Goal: Task Accomplishment & Management: Manage account settings

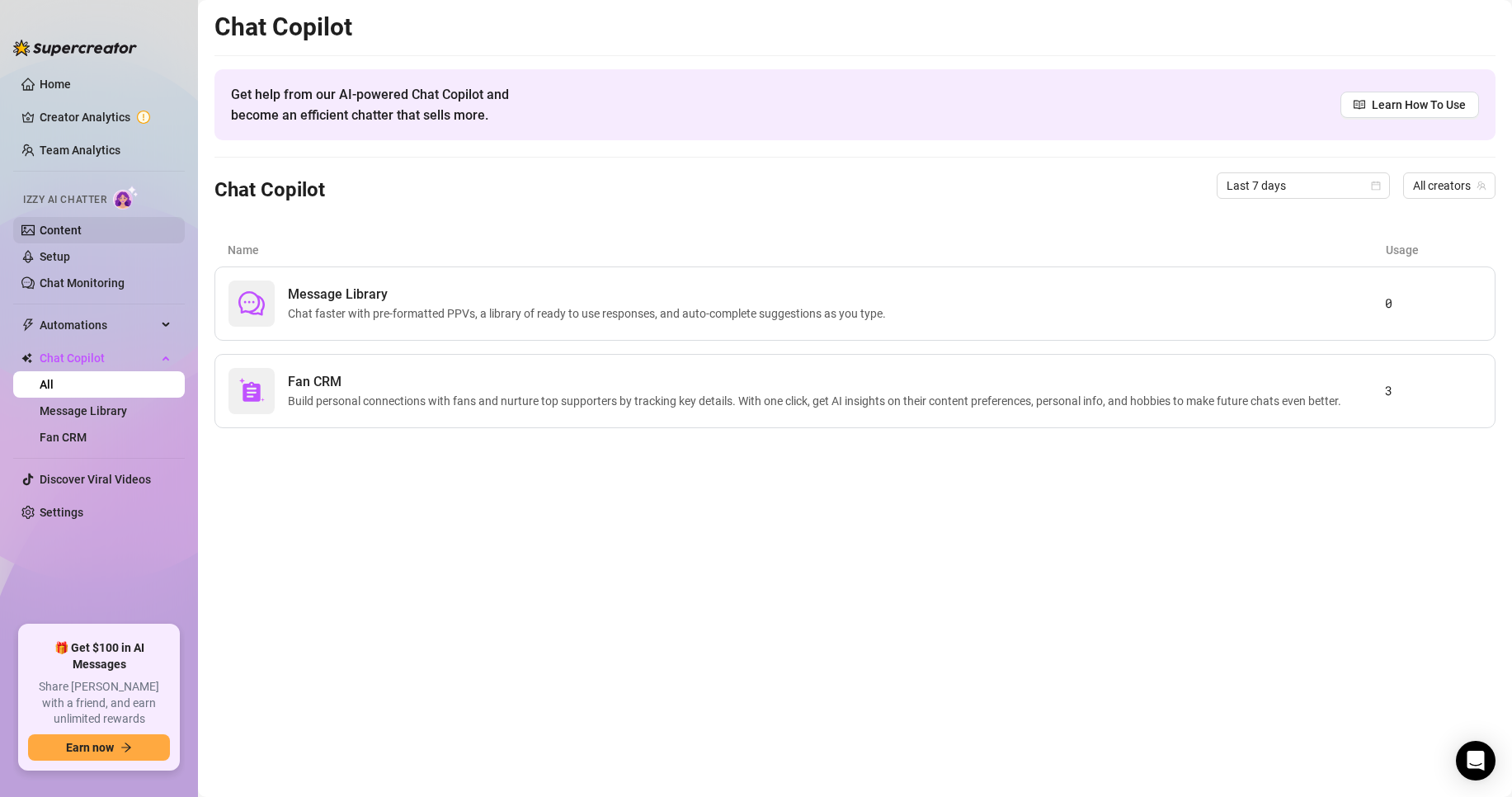
click at [80, 232] on link "Content" at bounding box center [61, 230] width 42 height 13
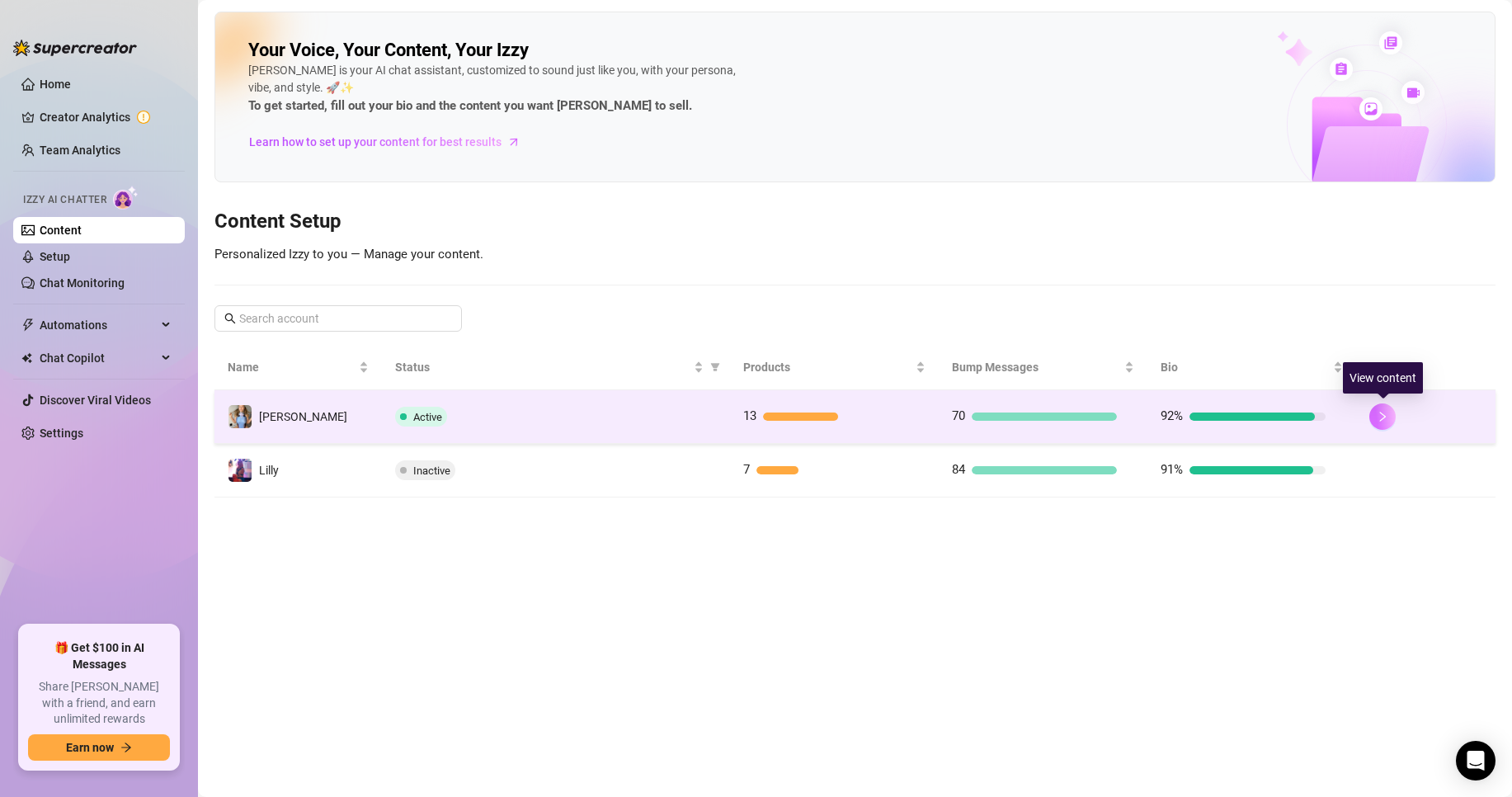
click at [1387, 414] on icon "right" at bounding box center [1383, 417] width 12 height 12
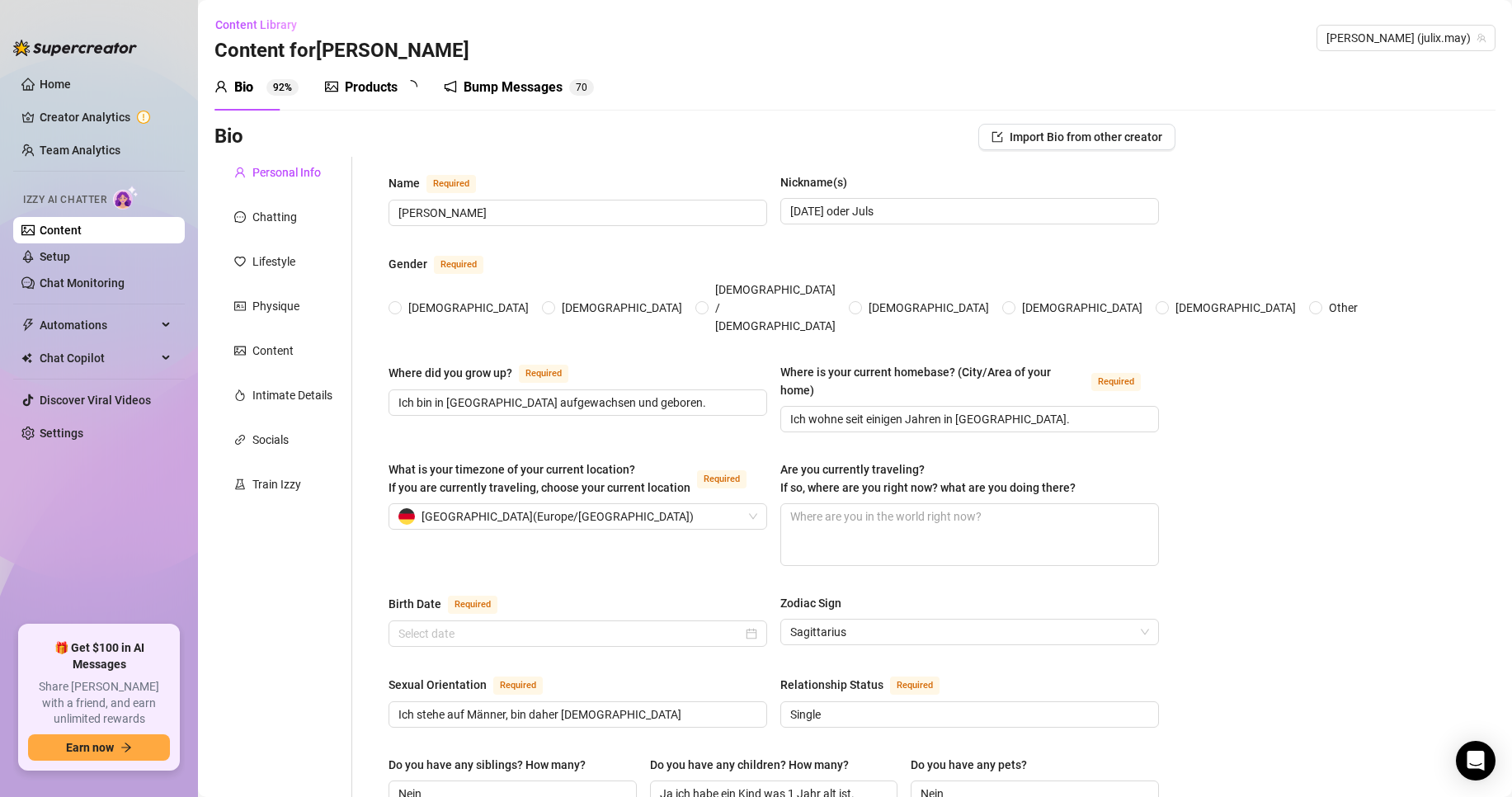
radio input "true"
type input "[DATE]"
click at [392, 83] on div "Products" at bounding box center [371, 87] width 53 height 20
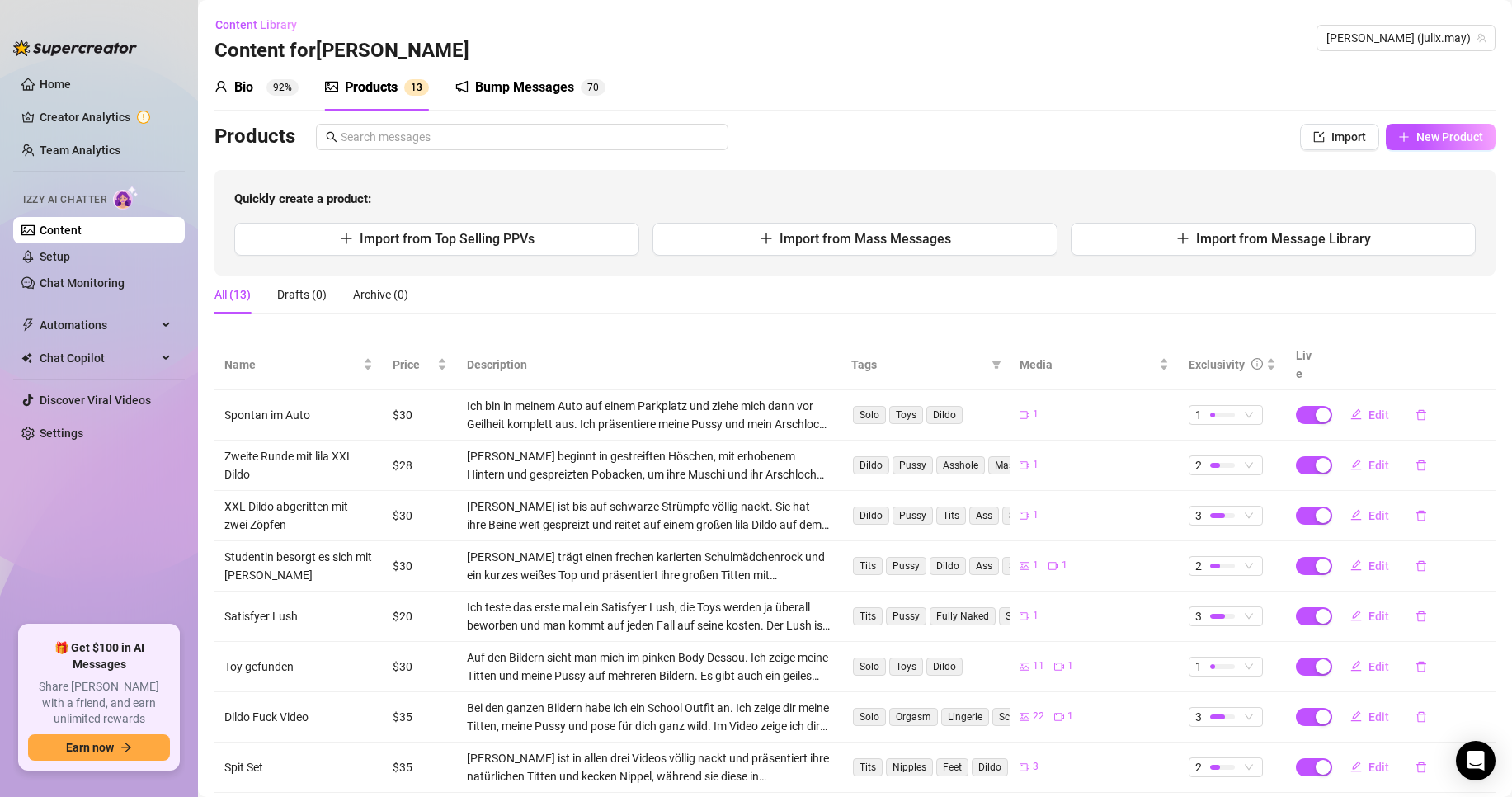
click at [533, 93] on div "Bump Messages" at bounding box center [525, 87] width 99 height 20
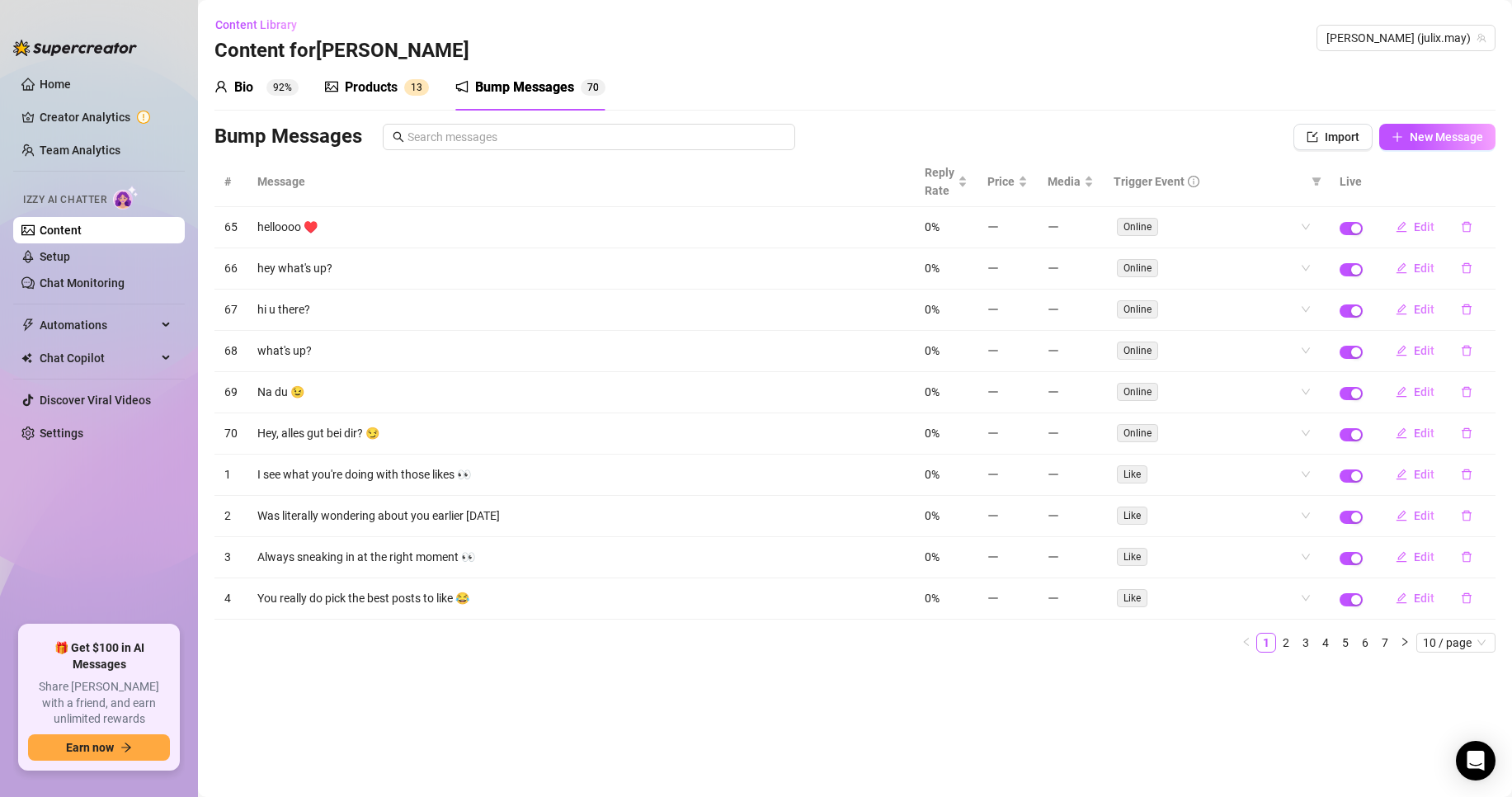
click at [394, 85] on div "Products" at bounding box center [371, 87] width 53 height 20
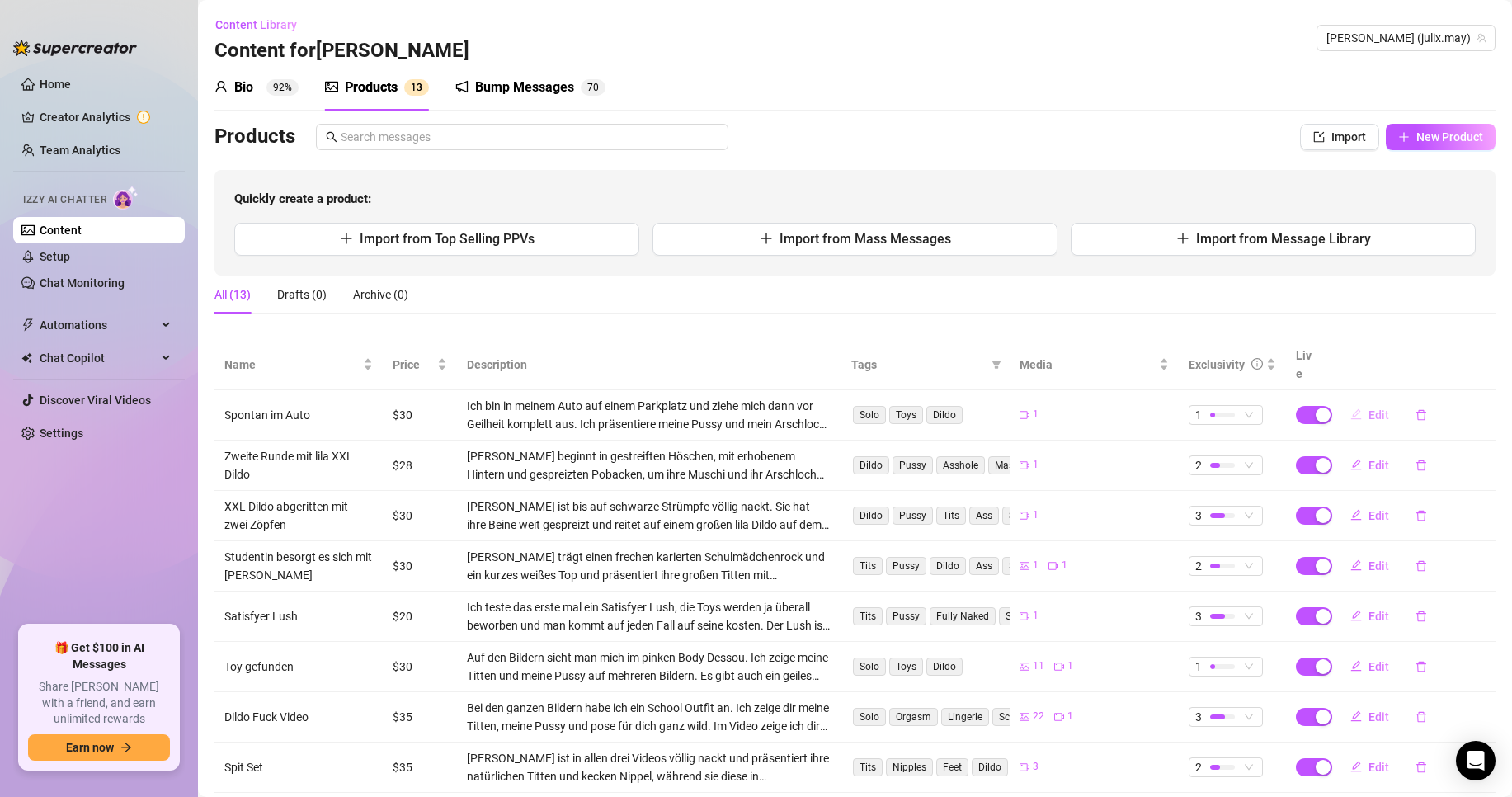
click at [1369, 408] on span "Edit" at bounding box center [1379, 414] width 21 height 13
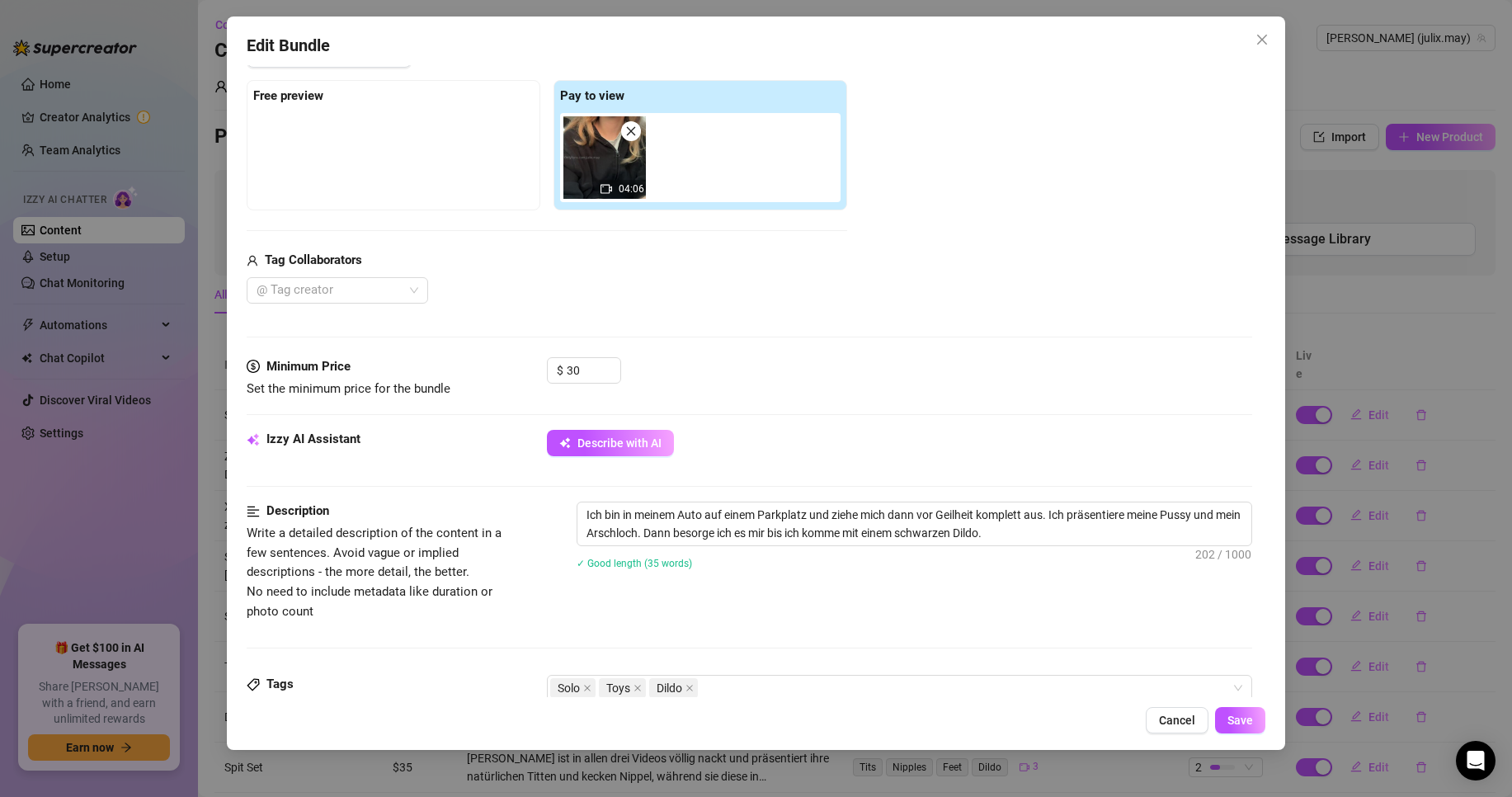
scroll to position [207, 0]
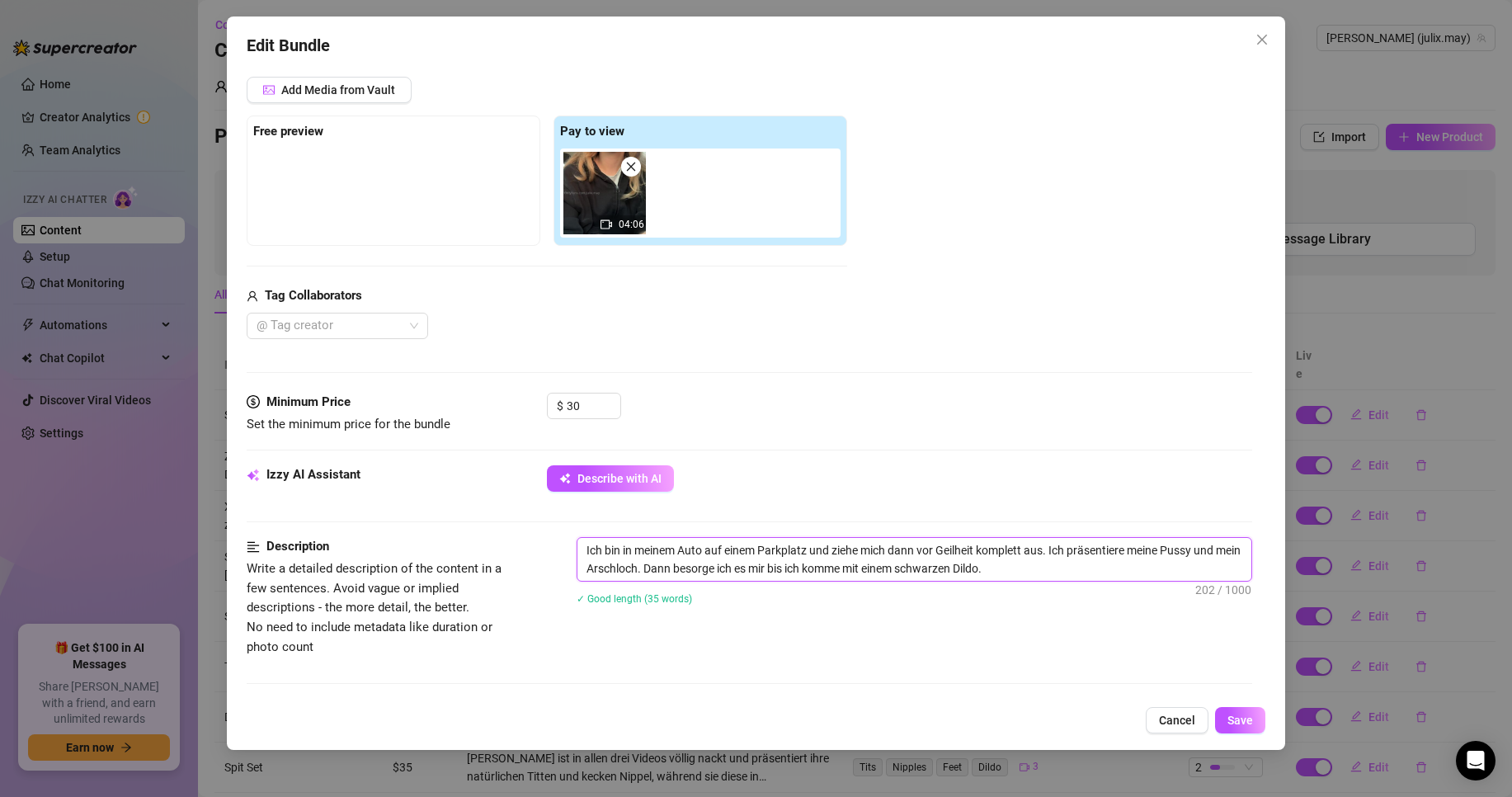
click at [1072, 577] on textarea "Ich bin in meinem Auto auf einem Parkplatz und ziehe mich dann vor Geilheit kom…" at bounding box center [914, 559] width 675 height 43
type textarea "Ich bin in meinem Auto auf einem Parkplatz und ziehe mich dann vor Geilheit kom…"
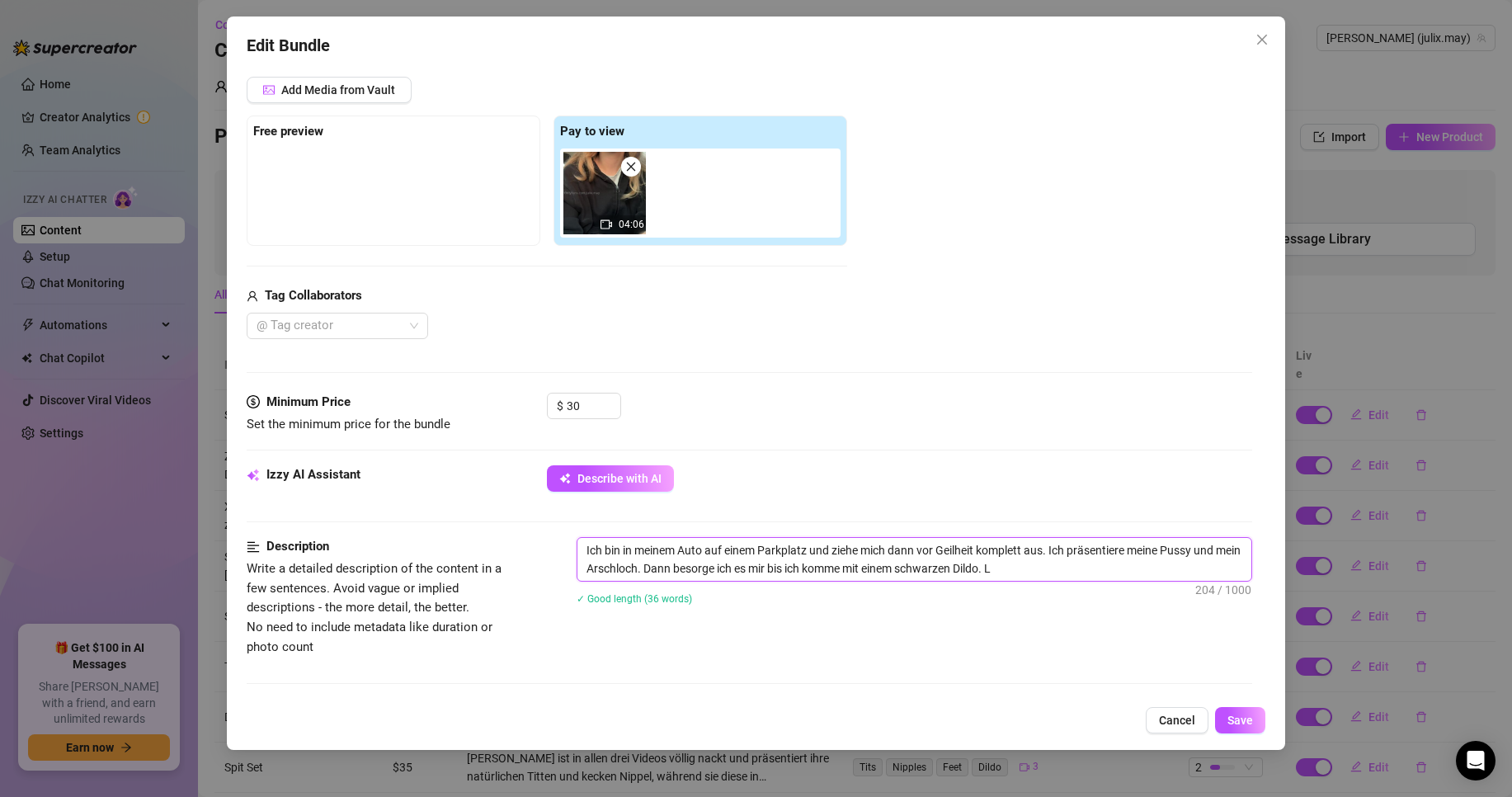
type textarea "Ich bin in meinem Auto auf einem Parkplatz und ziehe mich dann vor Geilheit kom…"
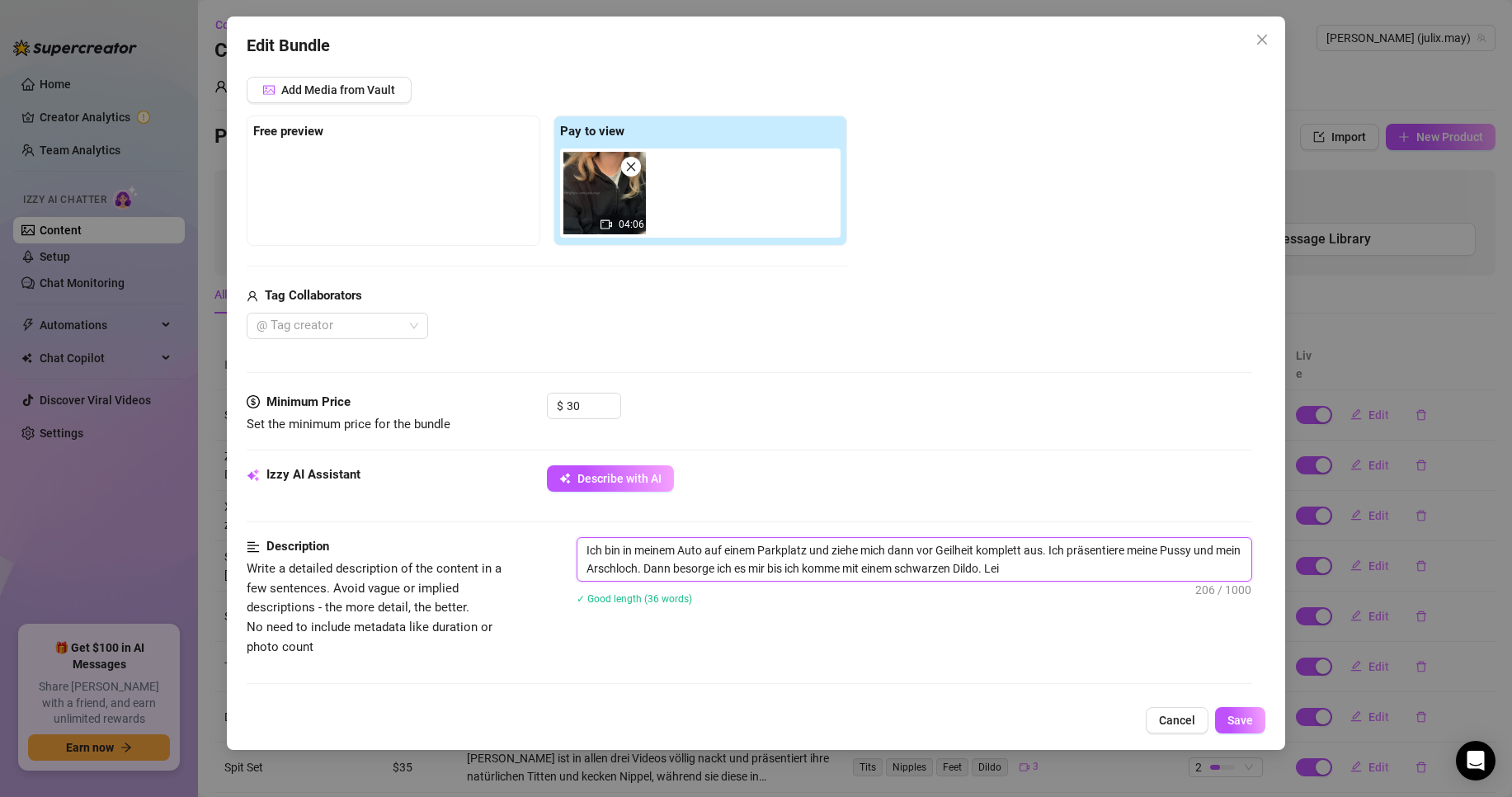
type textarea "Ich bin in meinem Auto auf einem Parkplatz und ziehe mich dann vor Geilheit kom…"
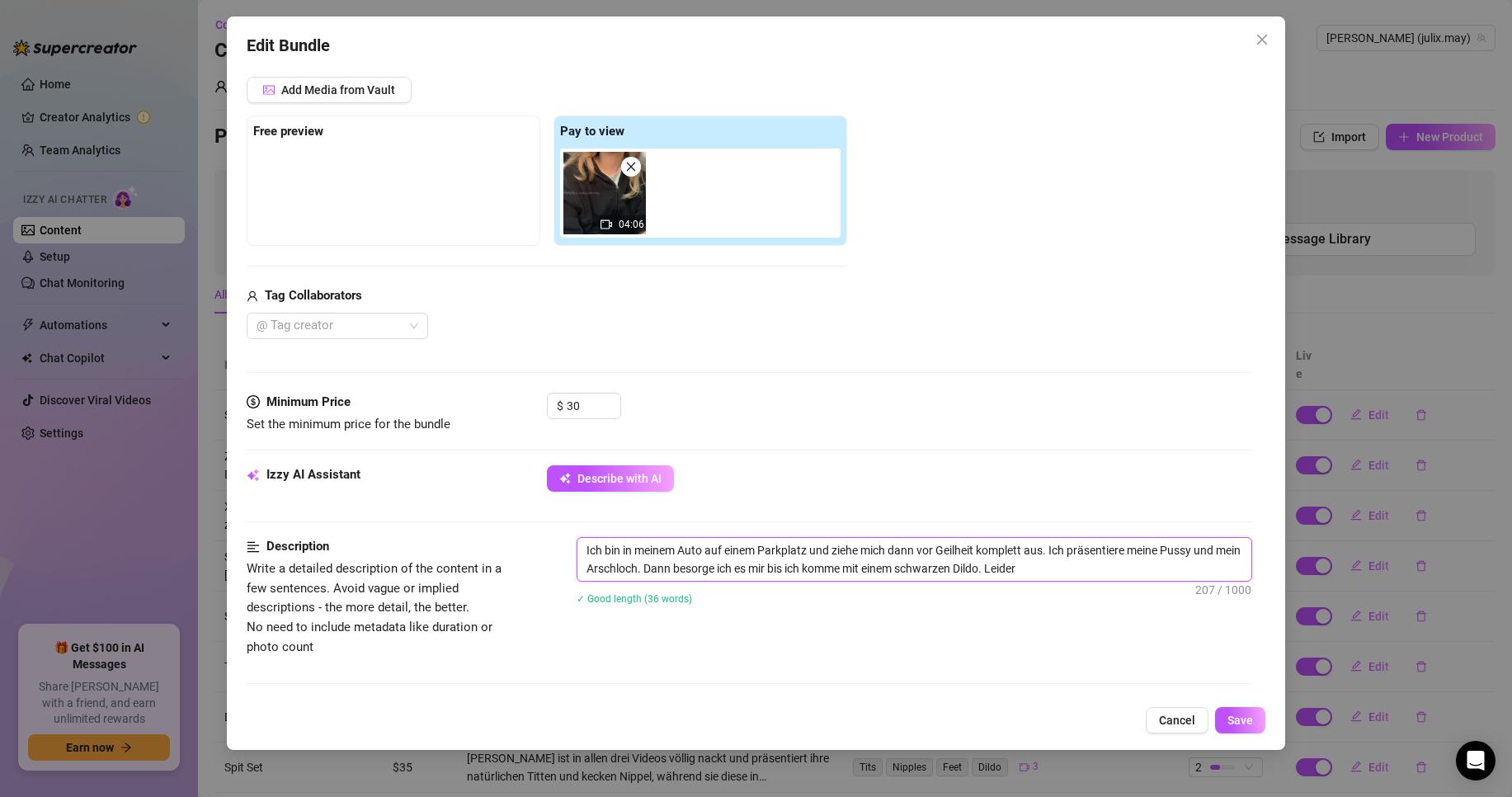
type textarea "Ich bin in meinem Auto auf einem Parkplatz und ziehe mich dann vor Geilheit kom…"
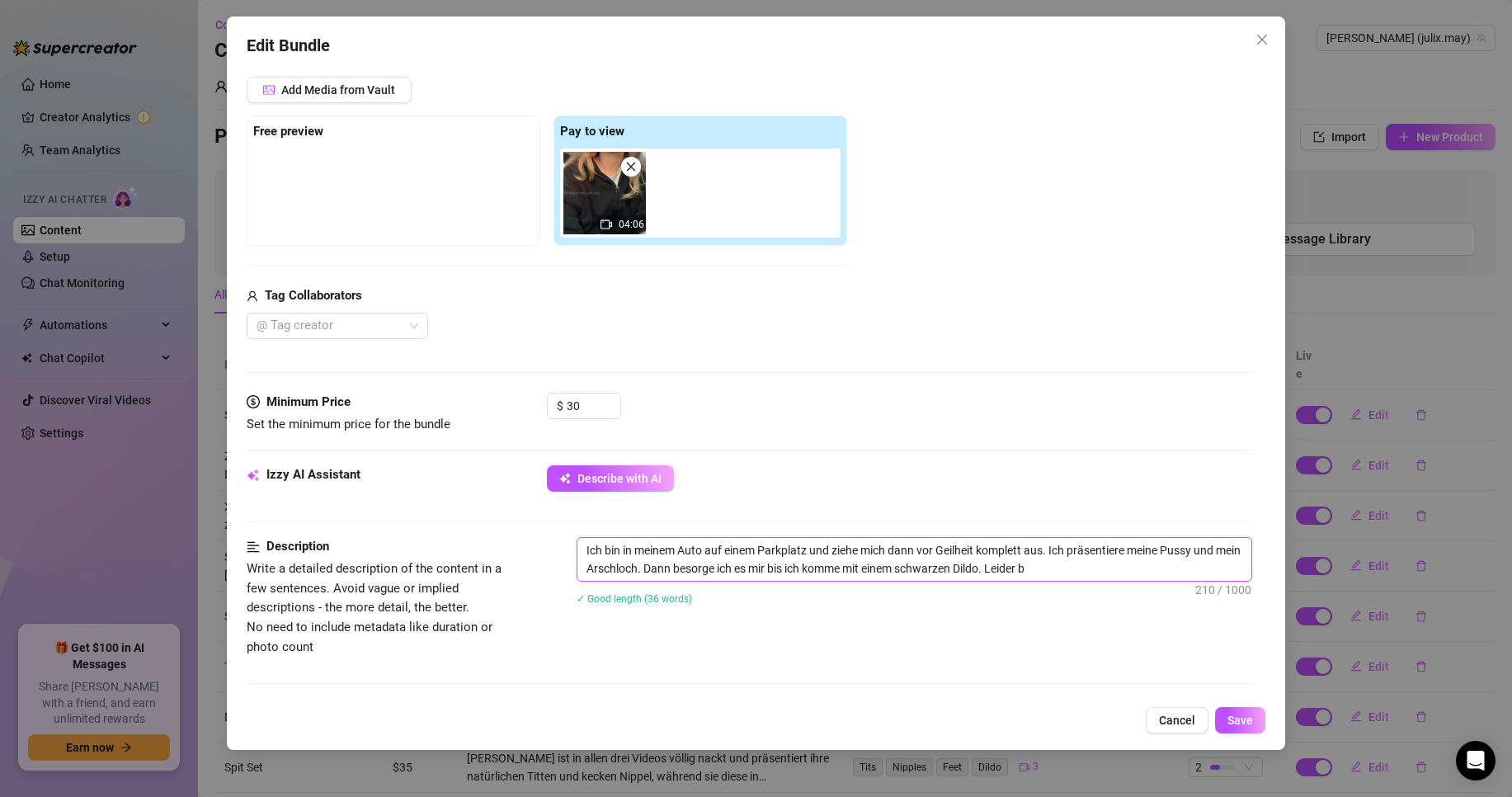
type textarea "Ich bin in meinem Auto auf einem Parkplatz und ziehe mich dann vor Geilheit kom…"
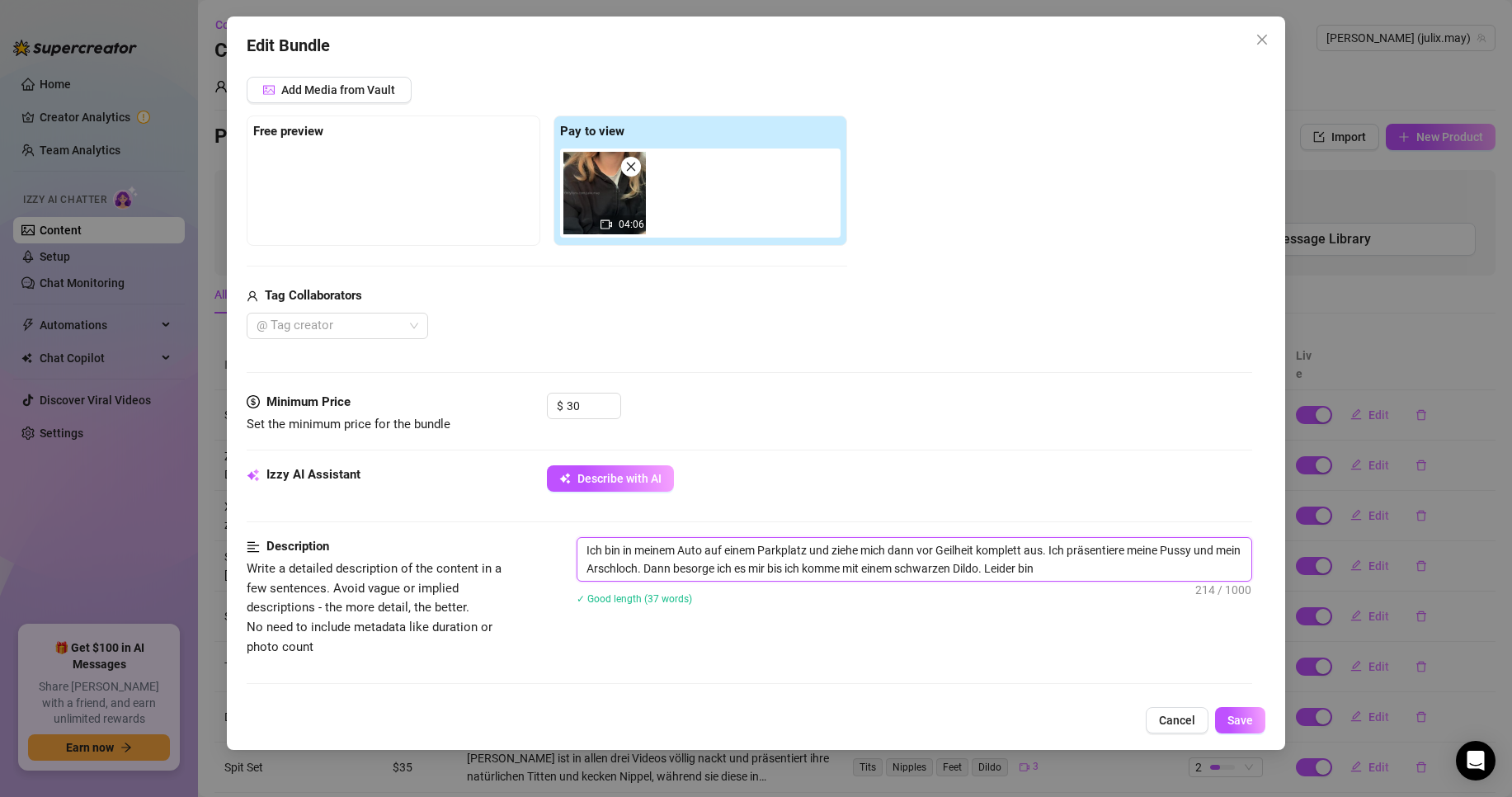
type textarea "Ich bin in meinem Auto auf einem Parkplatz und ziehe mich dann vor Geilheit kom…"
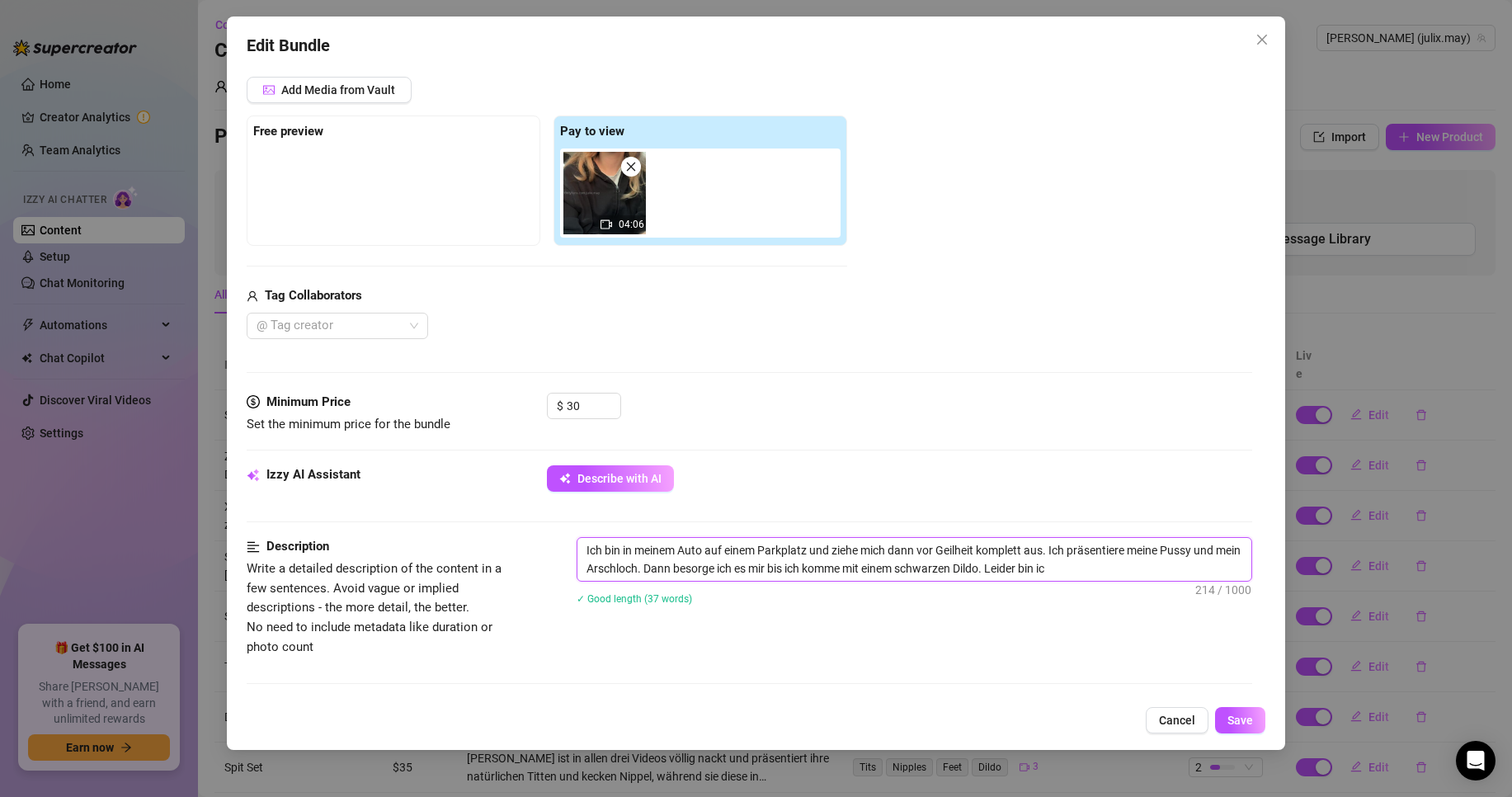
type textarea "Ich bin in meinem Auto auf einem Parkplatz und ziehe mich dann vor Geilheit kom…"
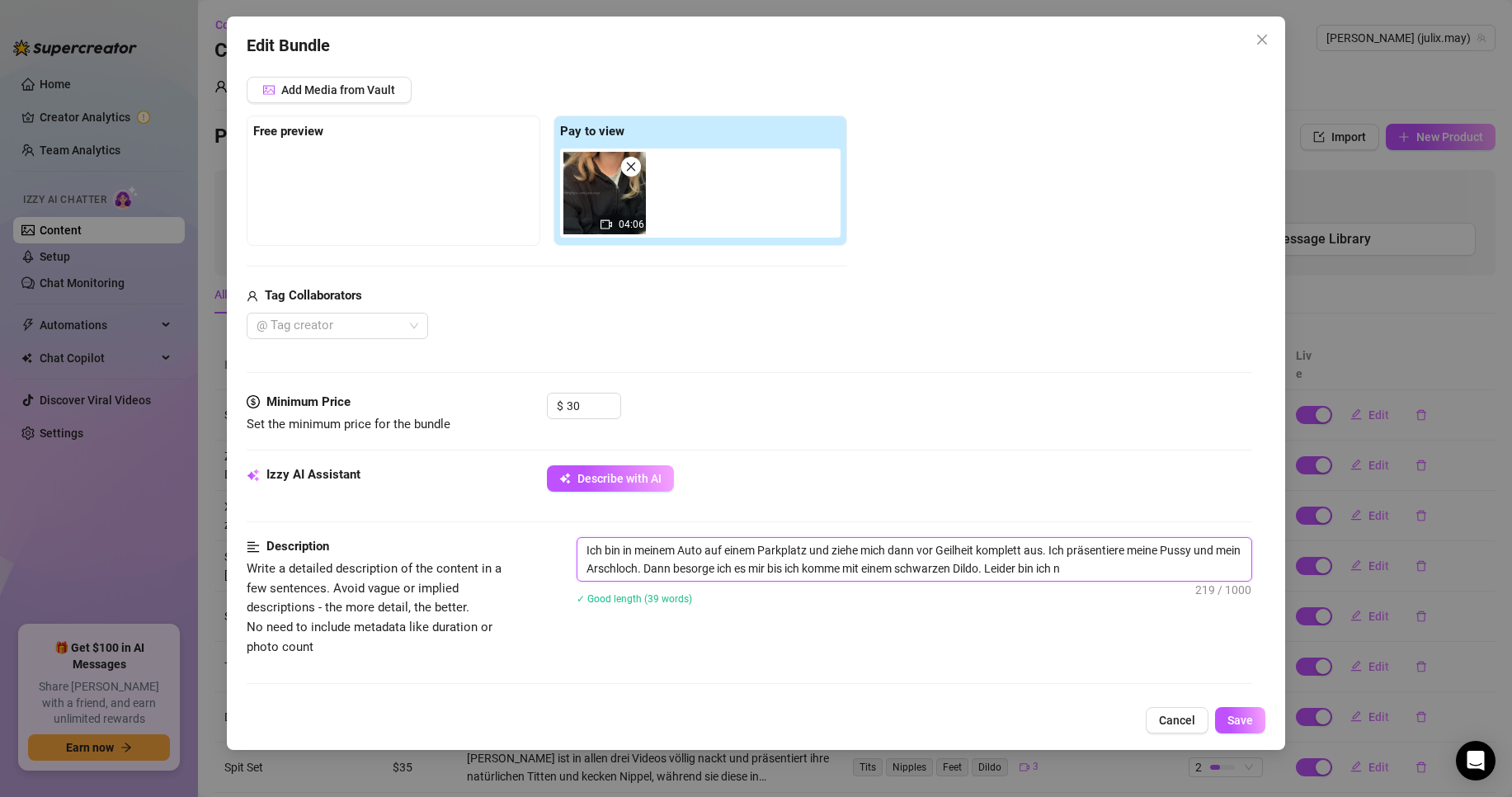
type textarea "Ich bin in meinem Auto auf einem Parkplatz und ziehe mich dann vor Geilheit kom…"
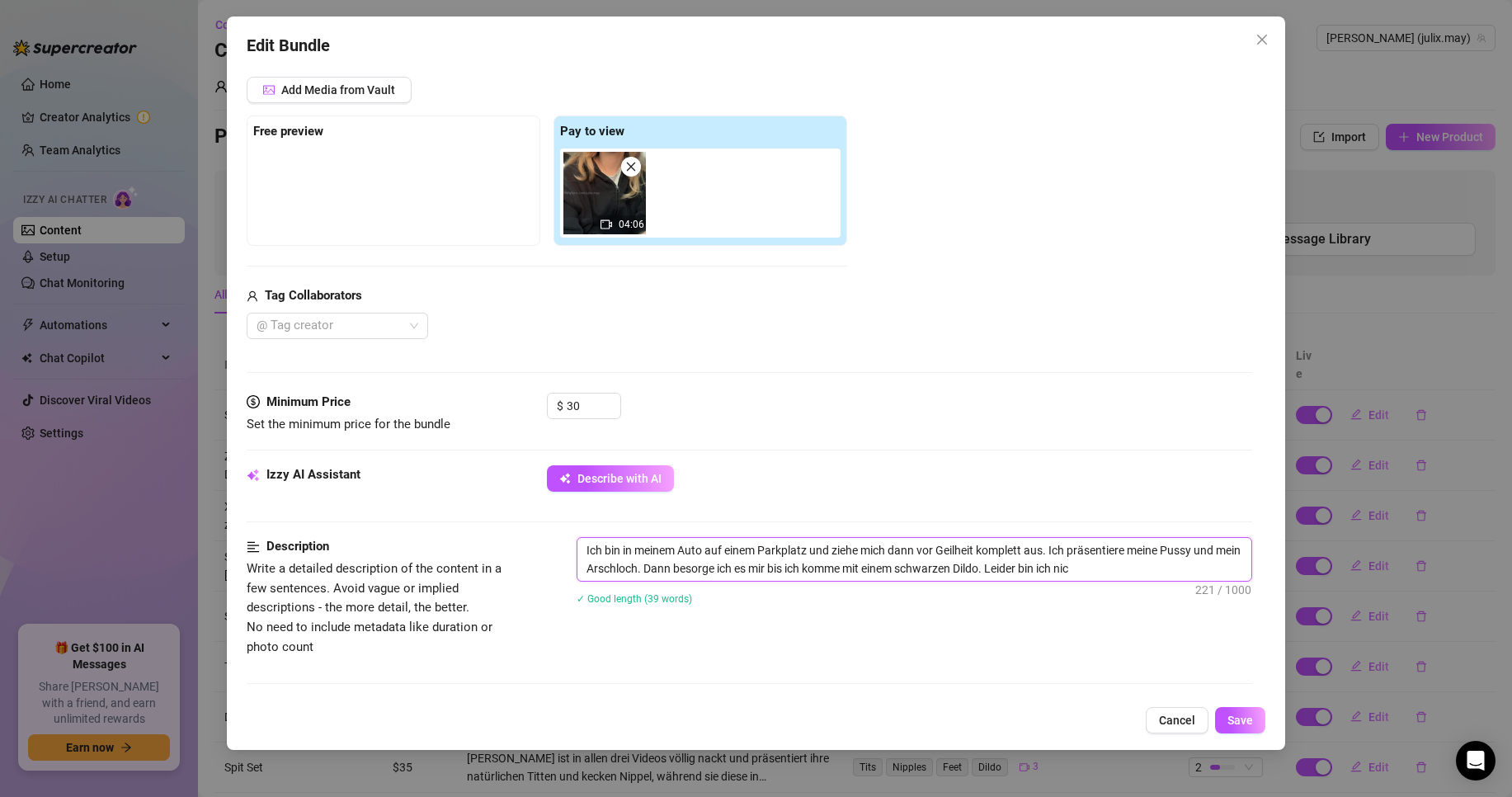
type textarea "Ich bin in meinem Auto auf einem Parkplatz und ziehe mich dann vor Geilheit kom…"
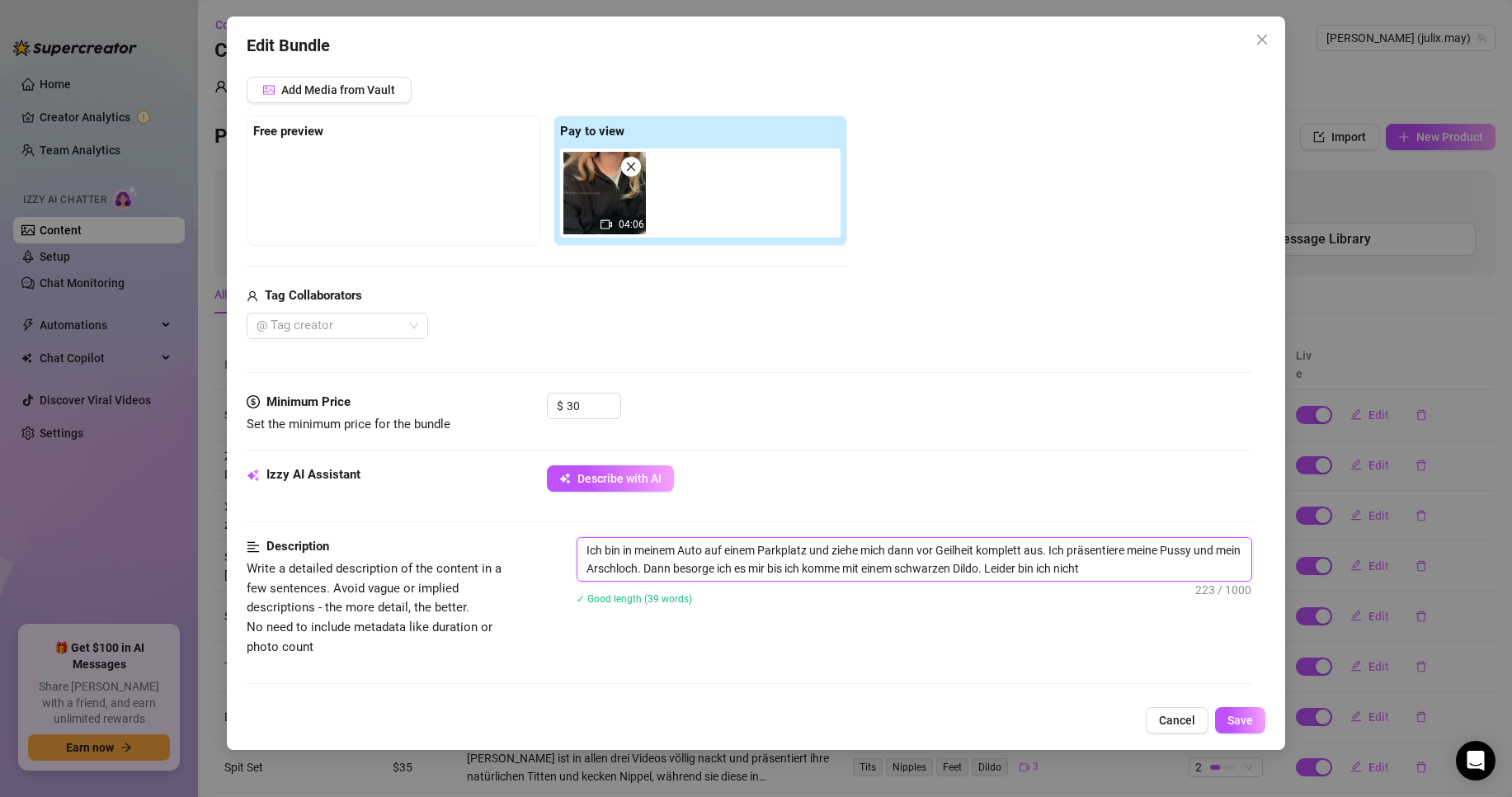
type textarea "Ich bin in meinem Auto auf einem Parkplatz und ziehe mich dann vor Geilheit kom…"
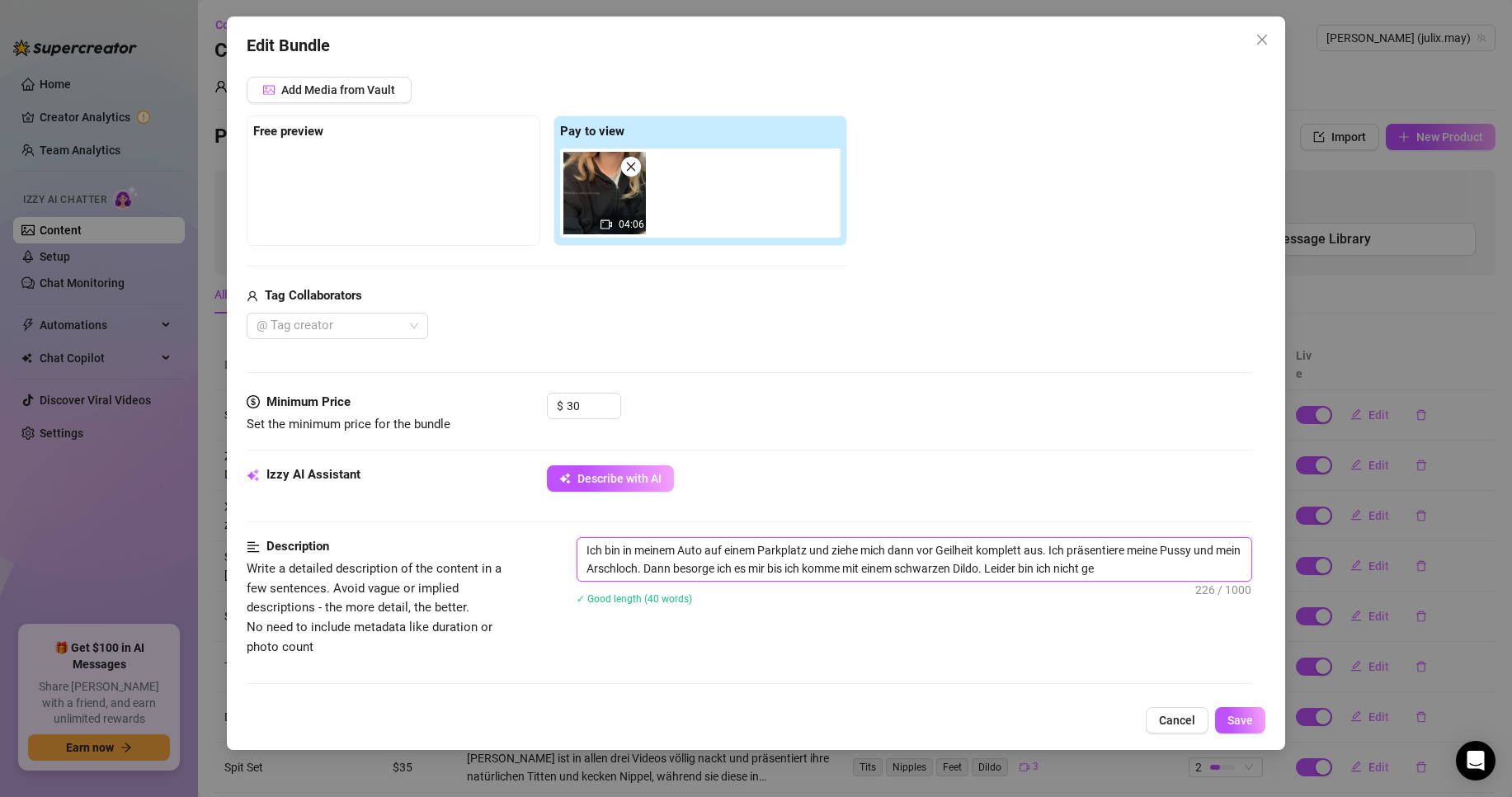
type textarea "Ich bin in meinem Auto auf einem Parkplatz und ziehe mich dann vor Geilheit kom…"
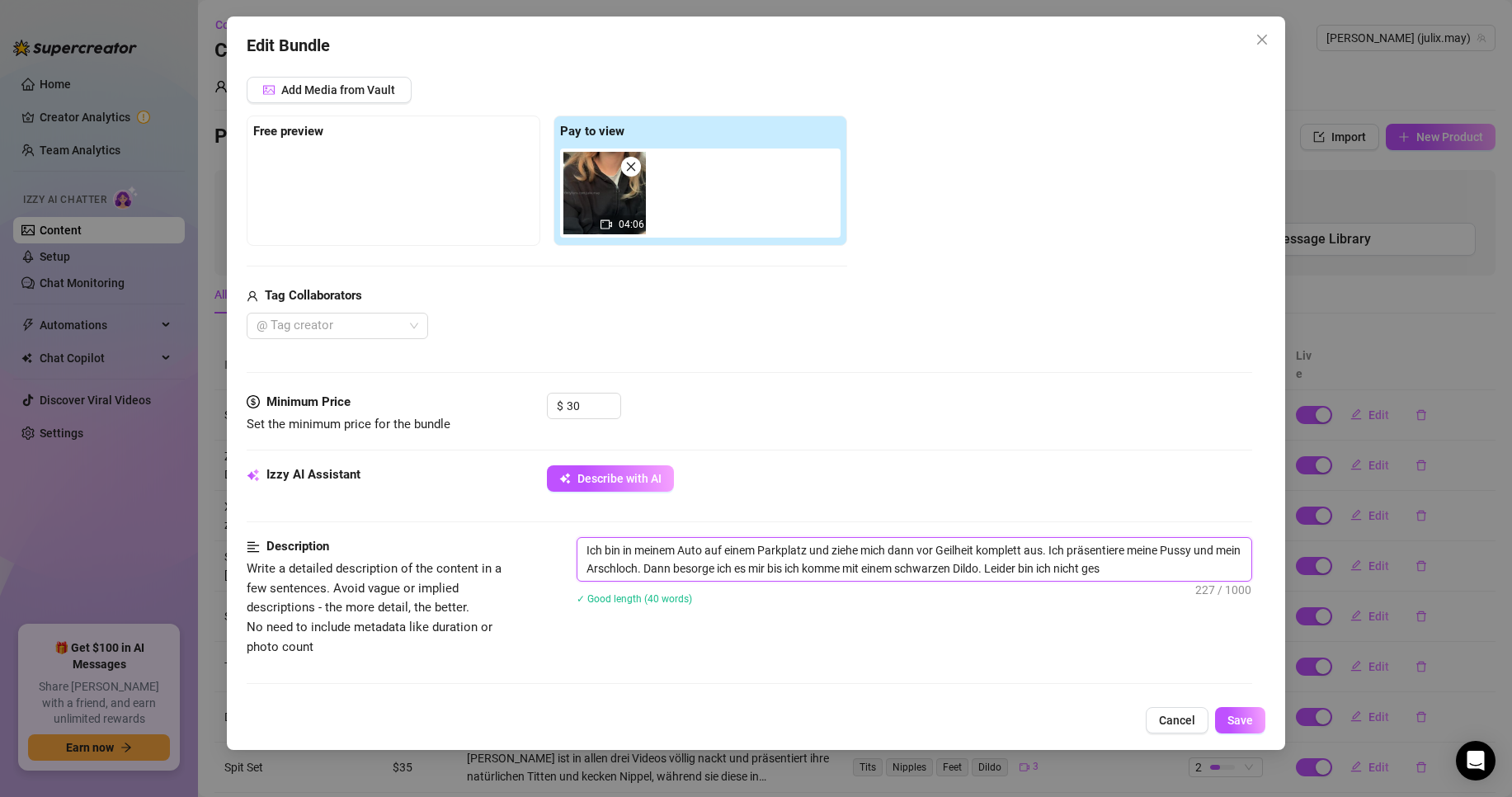
type textarea "Ich bin in meinem Auto auf einem Parkplatz und ziehe mich dann vor Geilheit kom…"
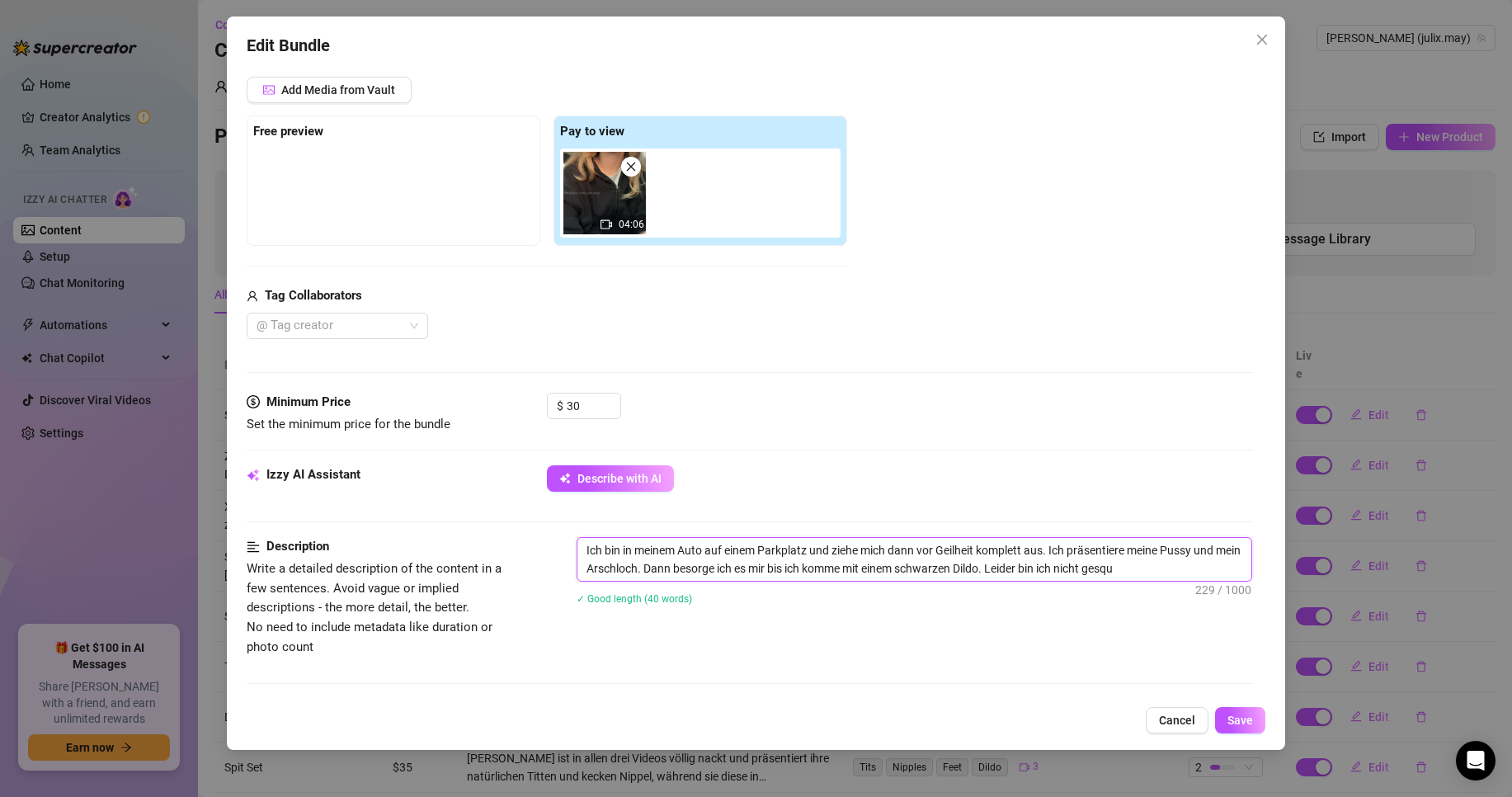
type textarea "Ich bin in meinem Auto auf einem Parkplatz und ziehe mich dann vor Geilheit kom…"
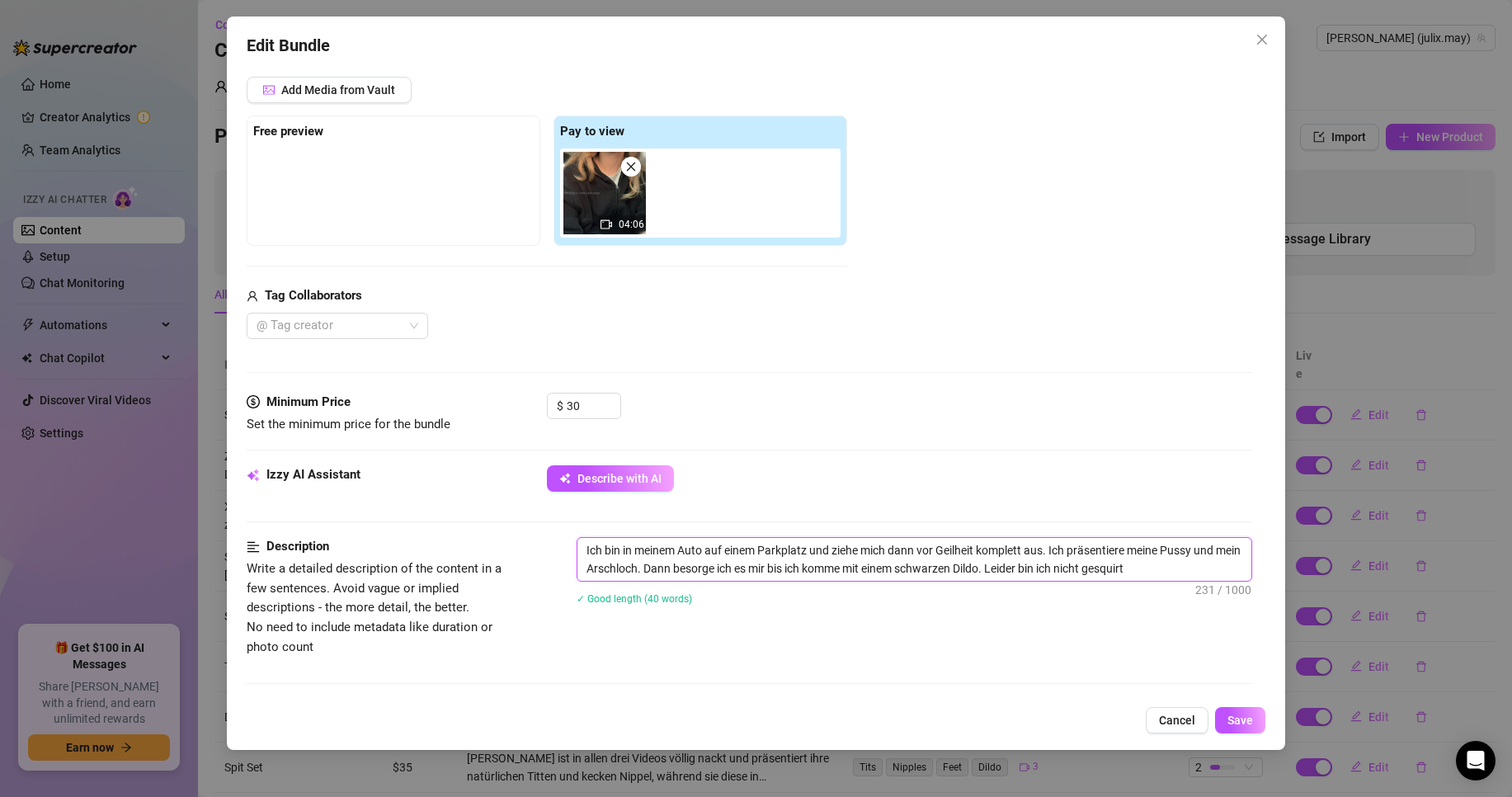
type textarea "Ich bin in meinem Auto auf einem Parkplatz und ziehe mich dann vor Geilheit kom…"
click at [1253, 720] on span "Save" at bounding box center [1241, 719] width 26 height 13
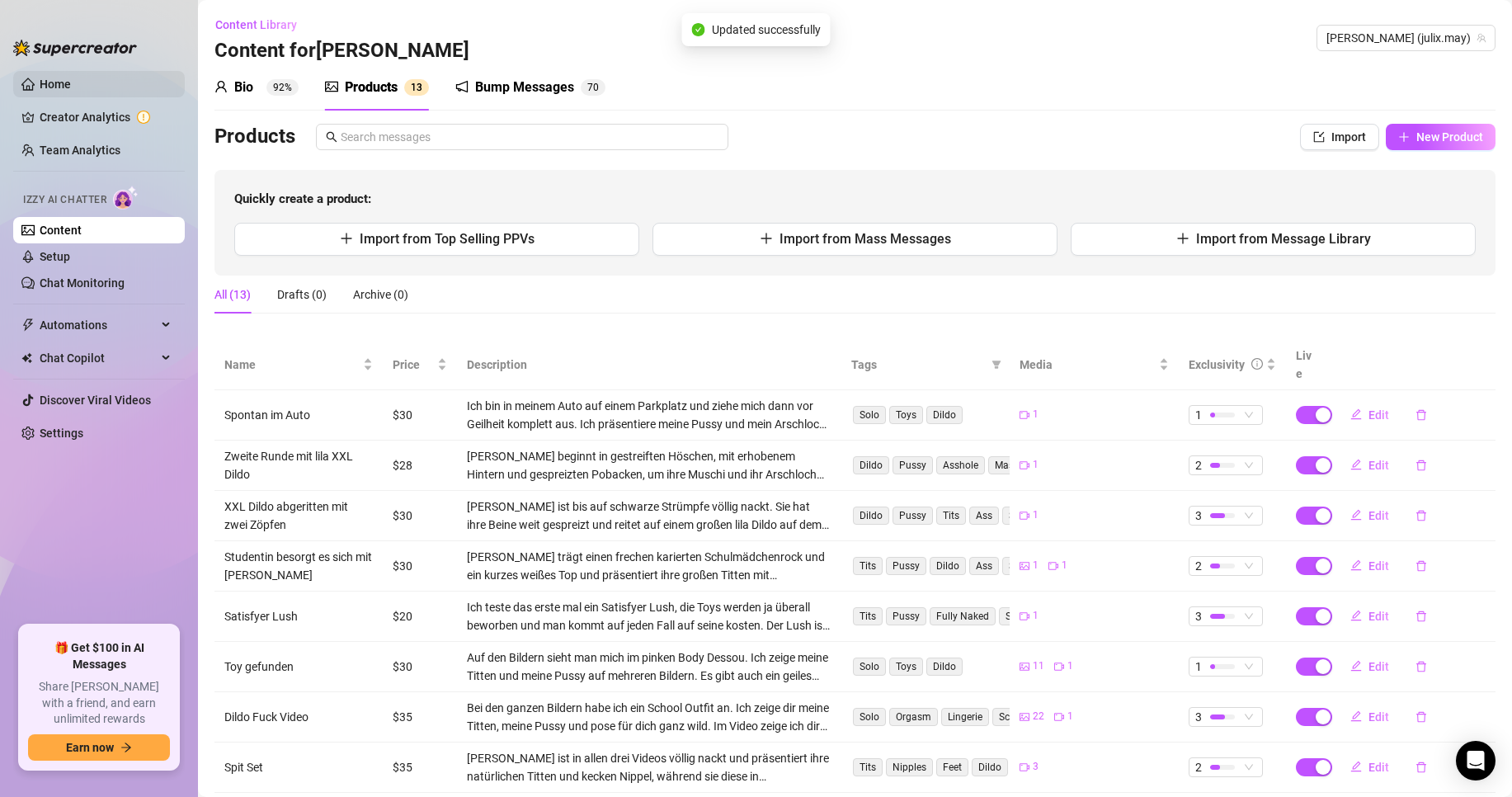
click at [71, 84] on link "Home" at bounding box center [56, 83] width 32 height 13
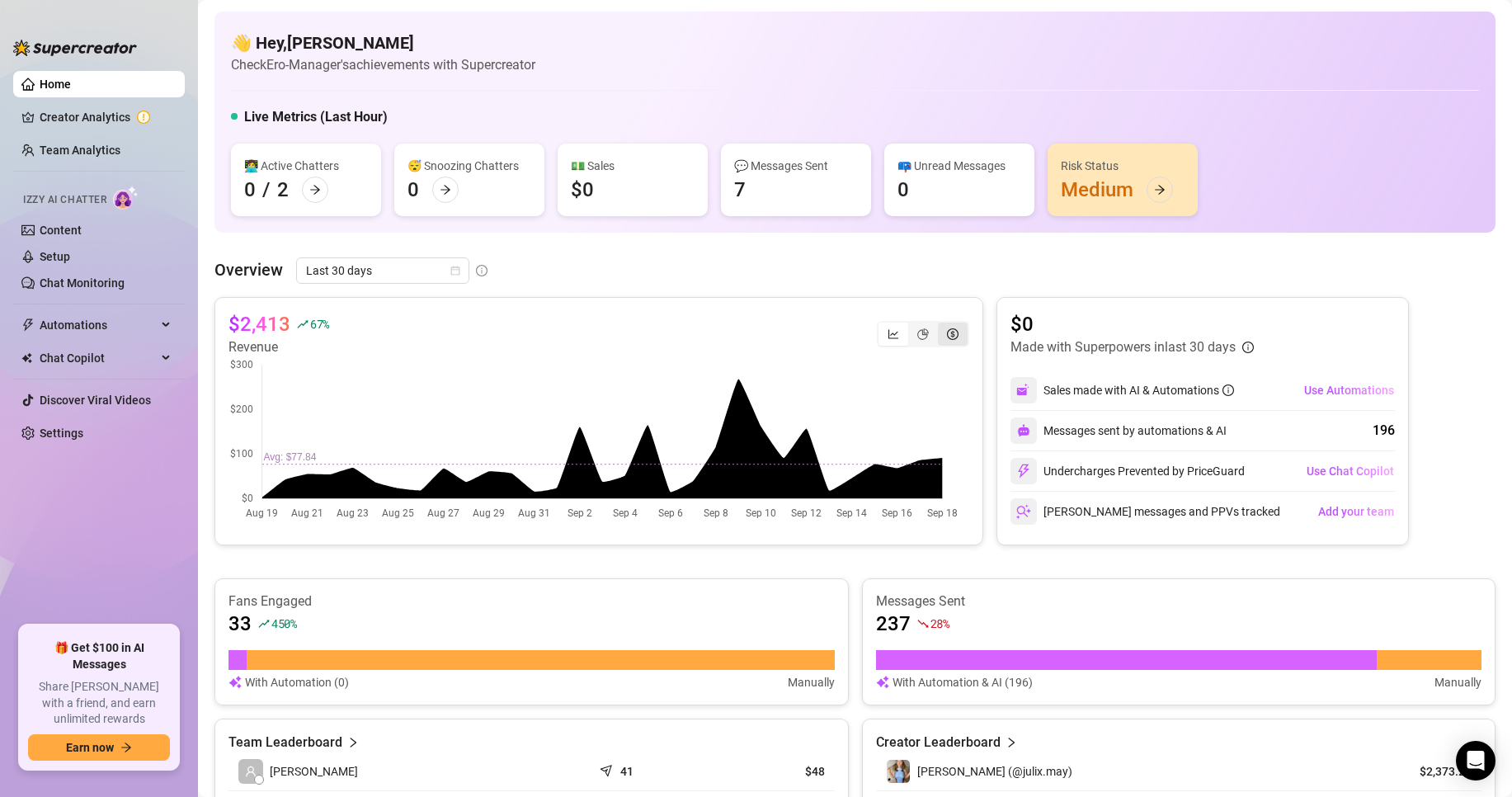
click at [949, 336] on icon "dollar-circle" at bounding box center [954, 335] width 12 height 12
click at [943, 325] on input "segmented control" at bounding box center [943, 325] width 0 height 0
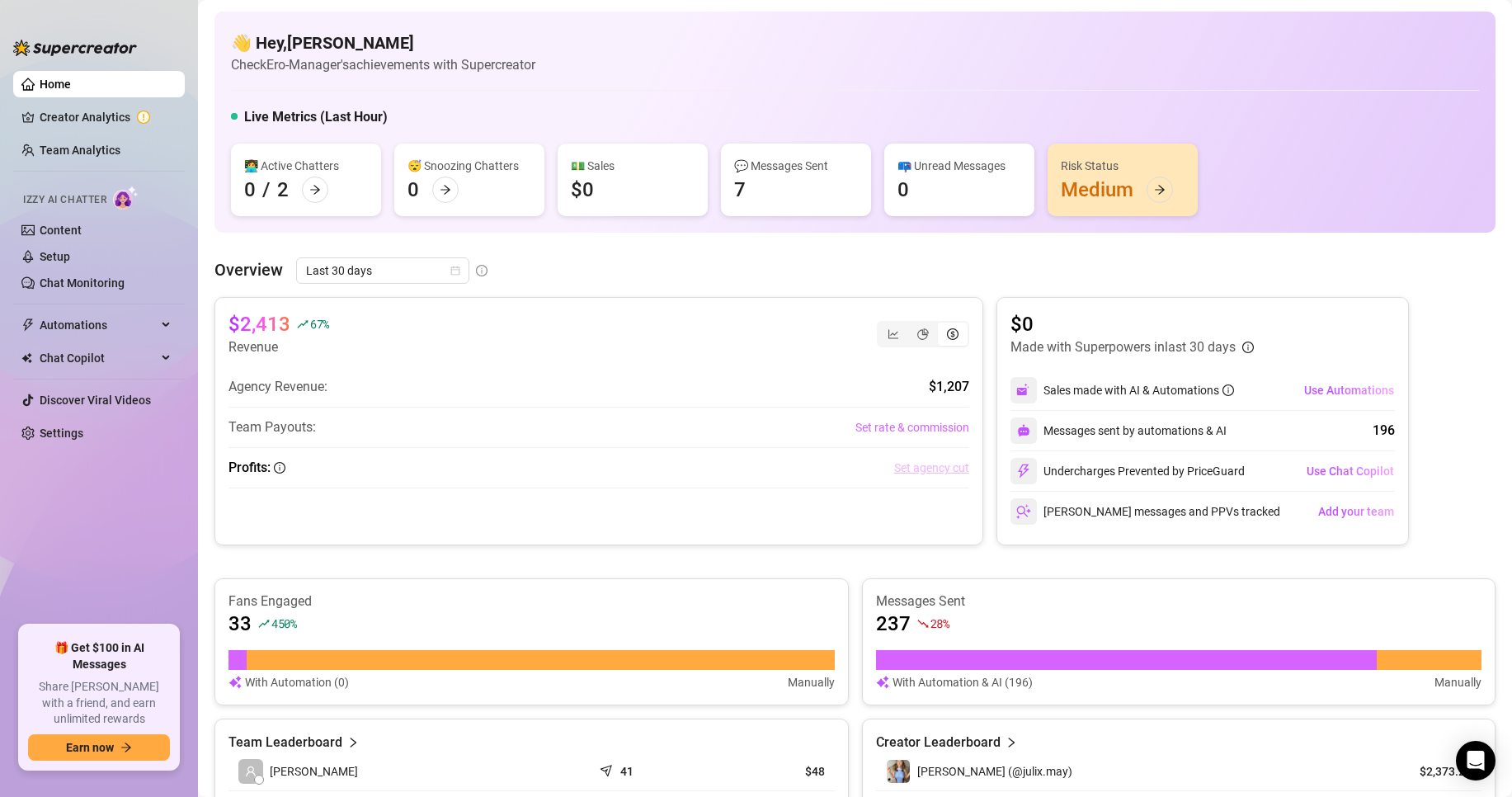
click at [940, 465] on link "Set agency cut" at bounding box center [932, 468] width 76 height 18
click at [921, 339] on div "segmented control" at bounding box center [923, 334] width 30 height 23
click at [913, 325] on input "segmented control" at bounding box center [913, 325] width 0 height 0
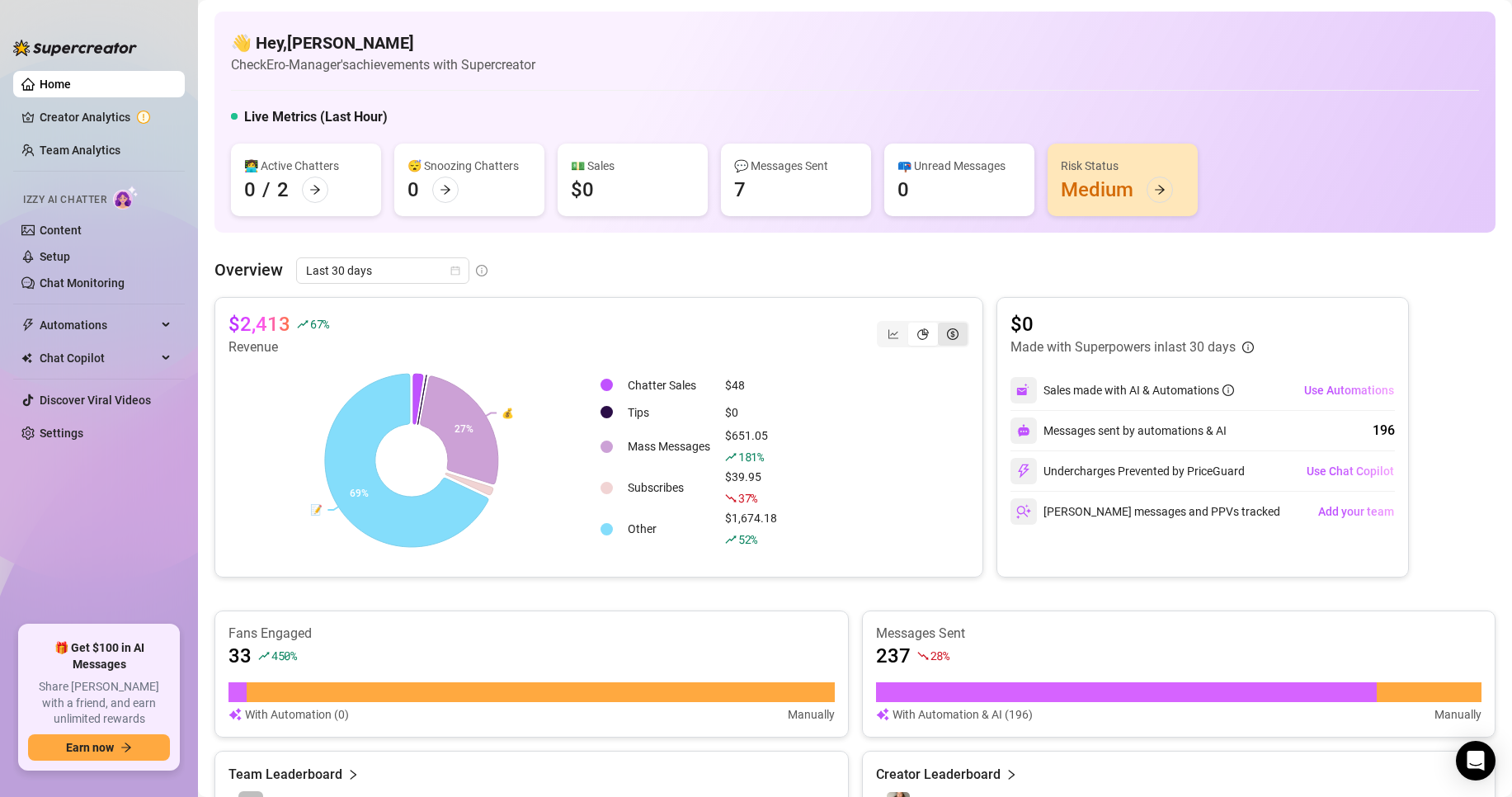
click at [953, 345] on div "segmented control" at bounding box center [953, 334] width 30 height 23
click at [943, 325] on input "segmented control" at bounding box center [943, 325] width 0 height 0
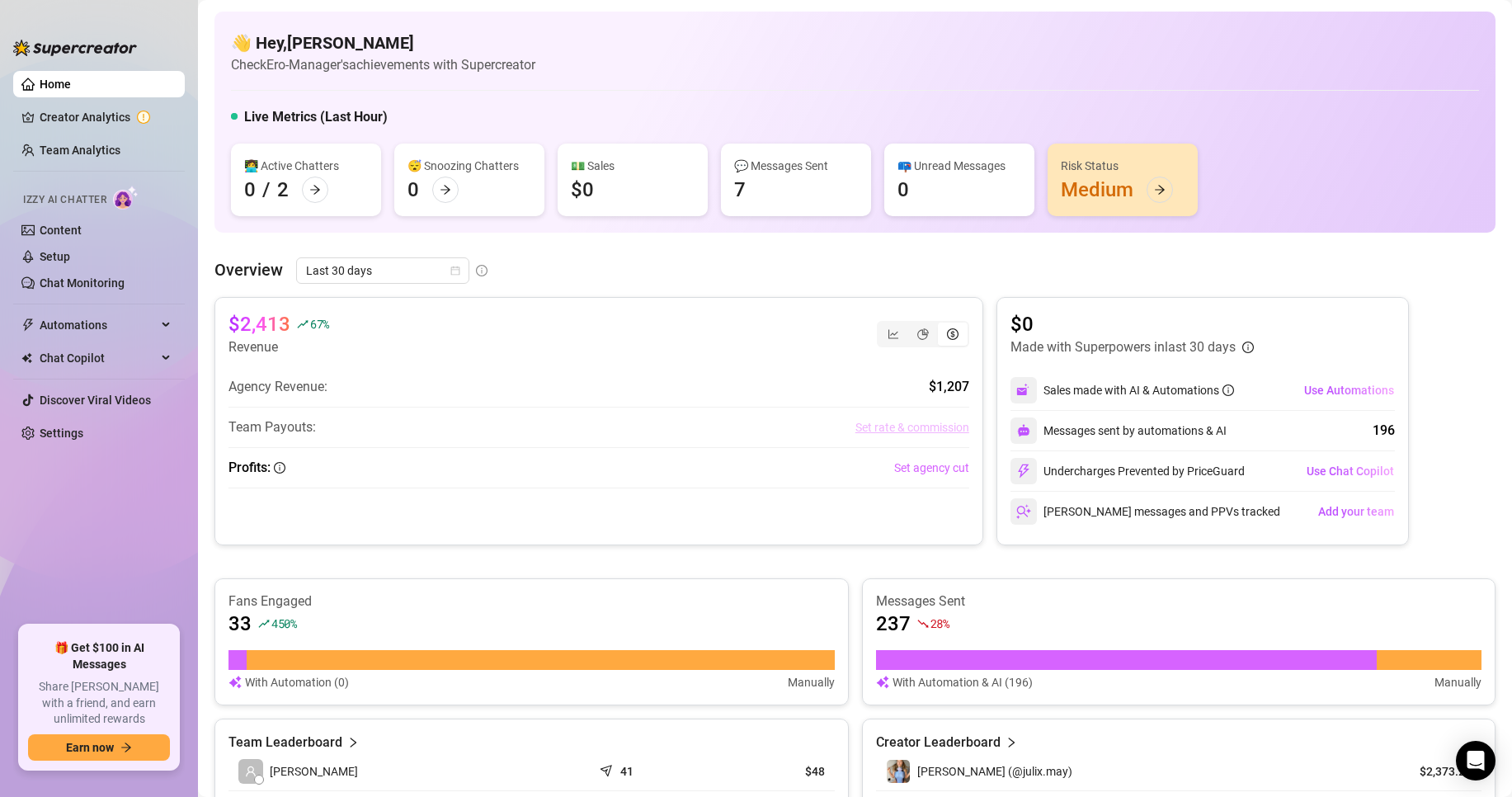
click at [875, 433] on link "Set rate & commission" at bounding box center [912, 427] width 114 height 18
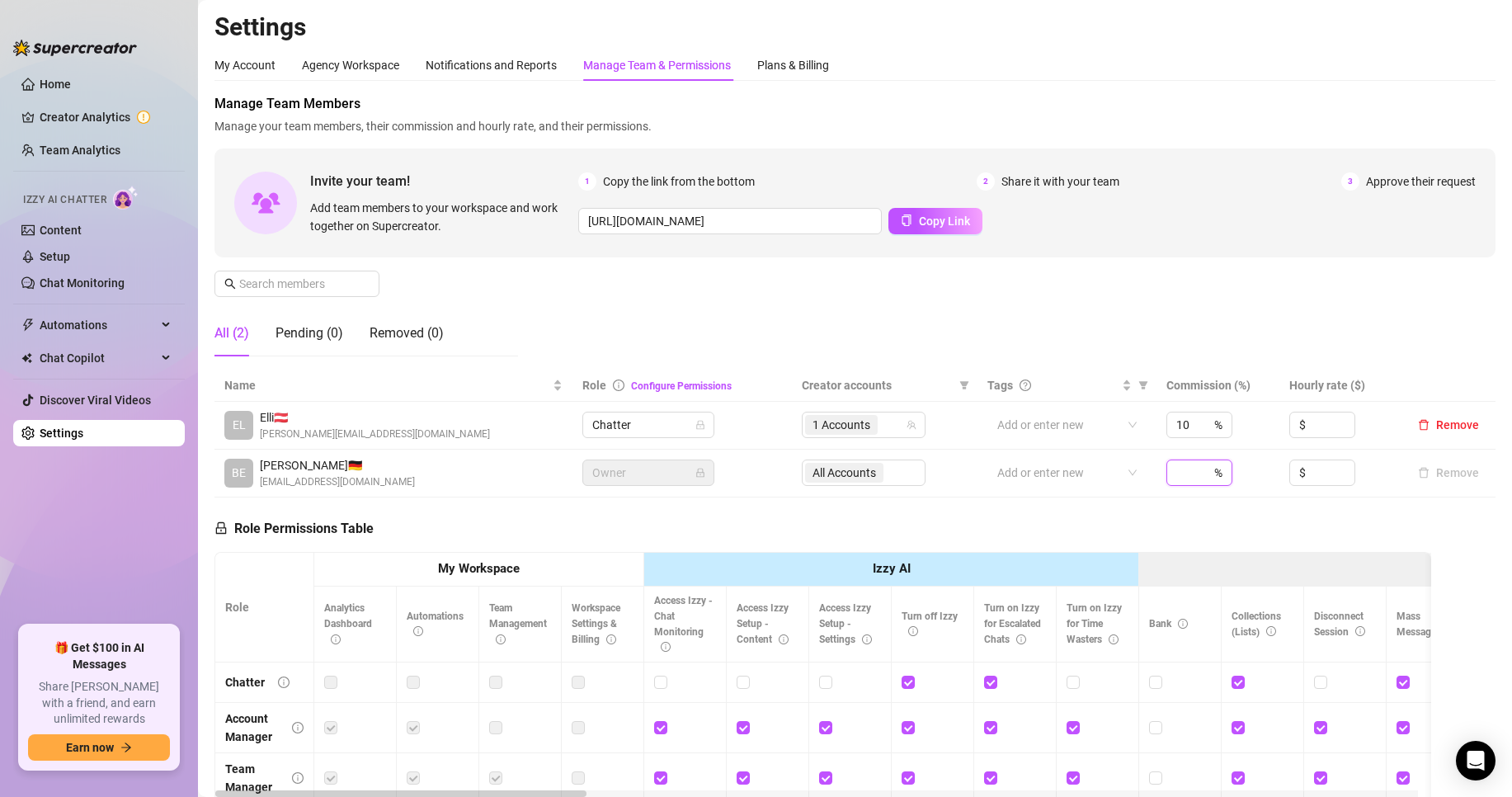
drag, startPoint x: 1168, startPoint y: 474, endPoint x: 1147, endPoint y: 492, distance: 27.7
click at [1176, 474] on input at bounding box center [1193, 472] width 35 height 25
type input "50"
click at [1041, 524] on div "Role Permissions Table Role My Workspace Izzy AI OnlyFans Side Menu OnlyFans Ch…" at bounding box center [823, 735] width 1217 height 475
click at [1182, 475] on div "50 %" at bounding box center [1199, 473] width 66 height 27
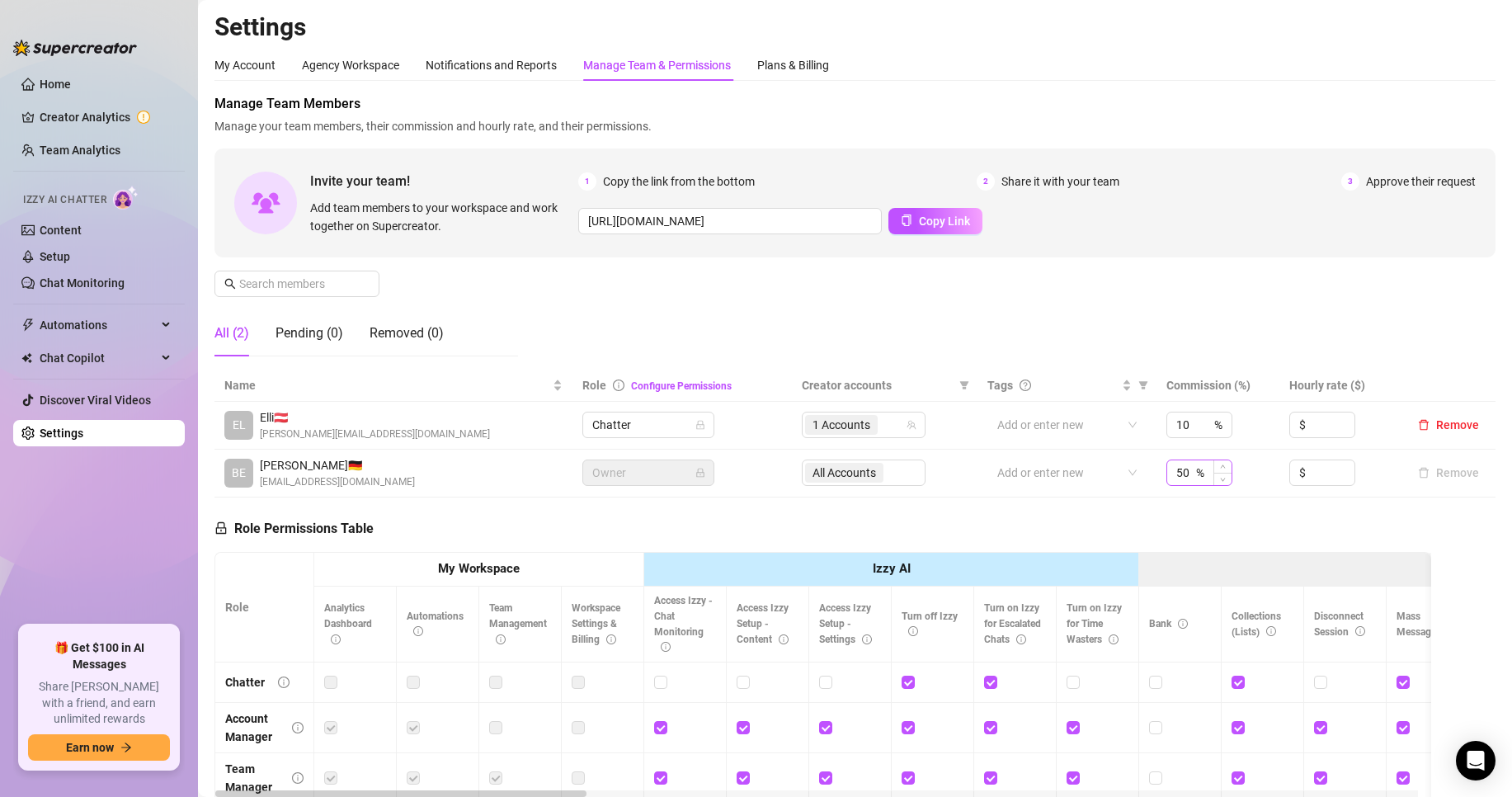
click at [1182, 475] on div "50 %" at bounding box center [1199, 473] width 66 height 27
click at [1176, 475] on input "50" at bounding box center [1184, 472] width 17 height 25
type input "50"
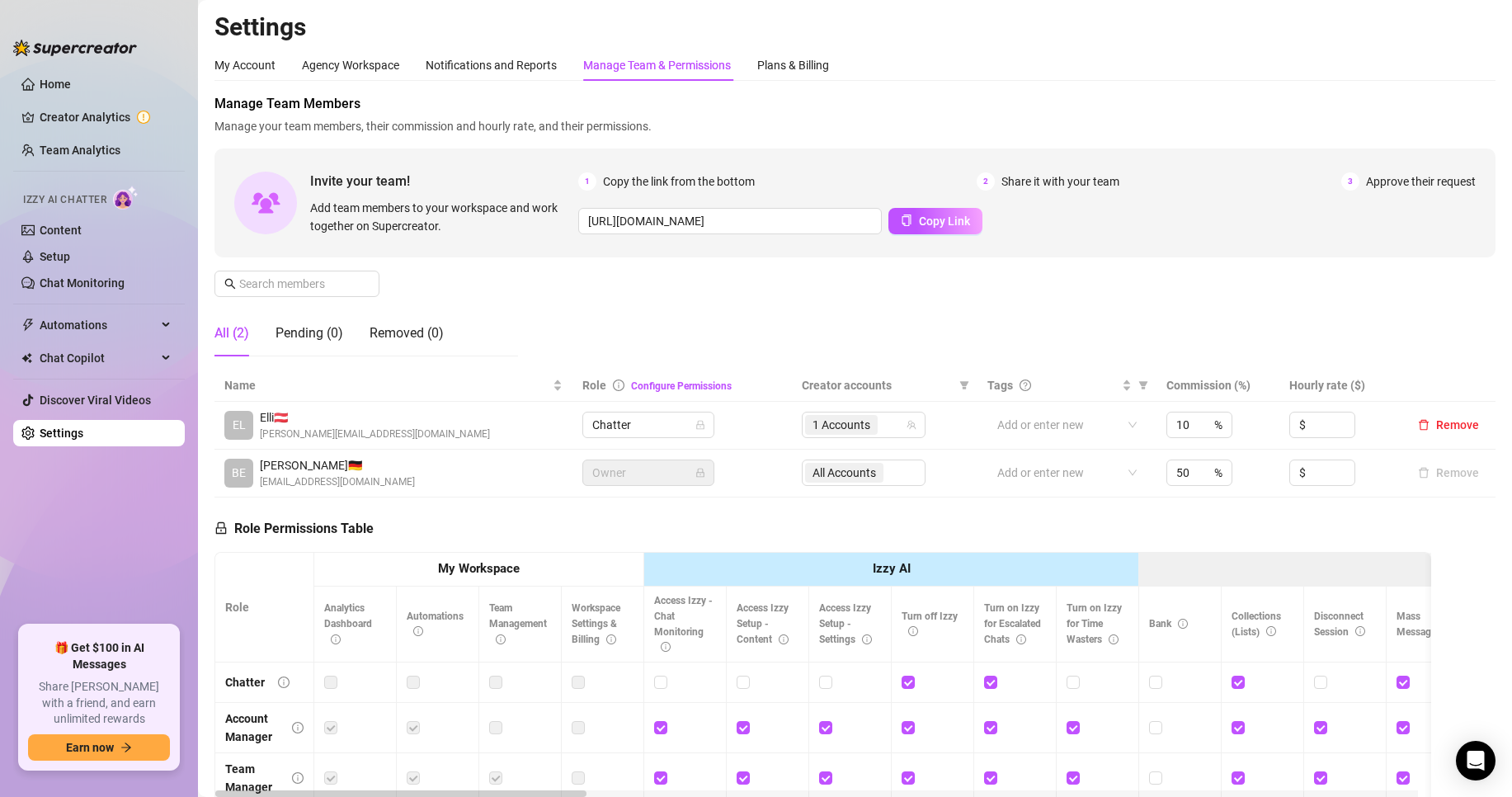
click at [1151, 505] on div "Role Permissions Table Role My Workspace Izzy AI OnlyFans Side Menu OnlyFans Ch…" at bounding box center [823, 735] width 1217 height 475
click at [1183, 479] on input at bounding box center [1184, 472] width 17 height 25
click at [1171, 518] on div "Role Permissions Table Role My Workspace Izzy AI OnlyFans Side Menu OnlyFans Ch…" at bounding box center [823, 735] width 1217 height 475
click at [358, 74] on div "Agency Workspace" at bounding box center [351, 65] width 97 height 18
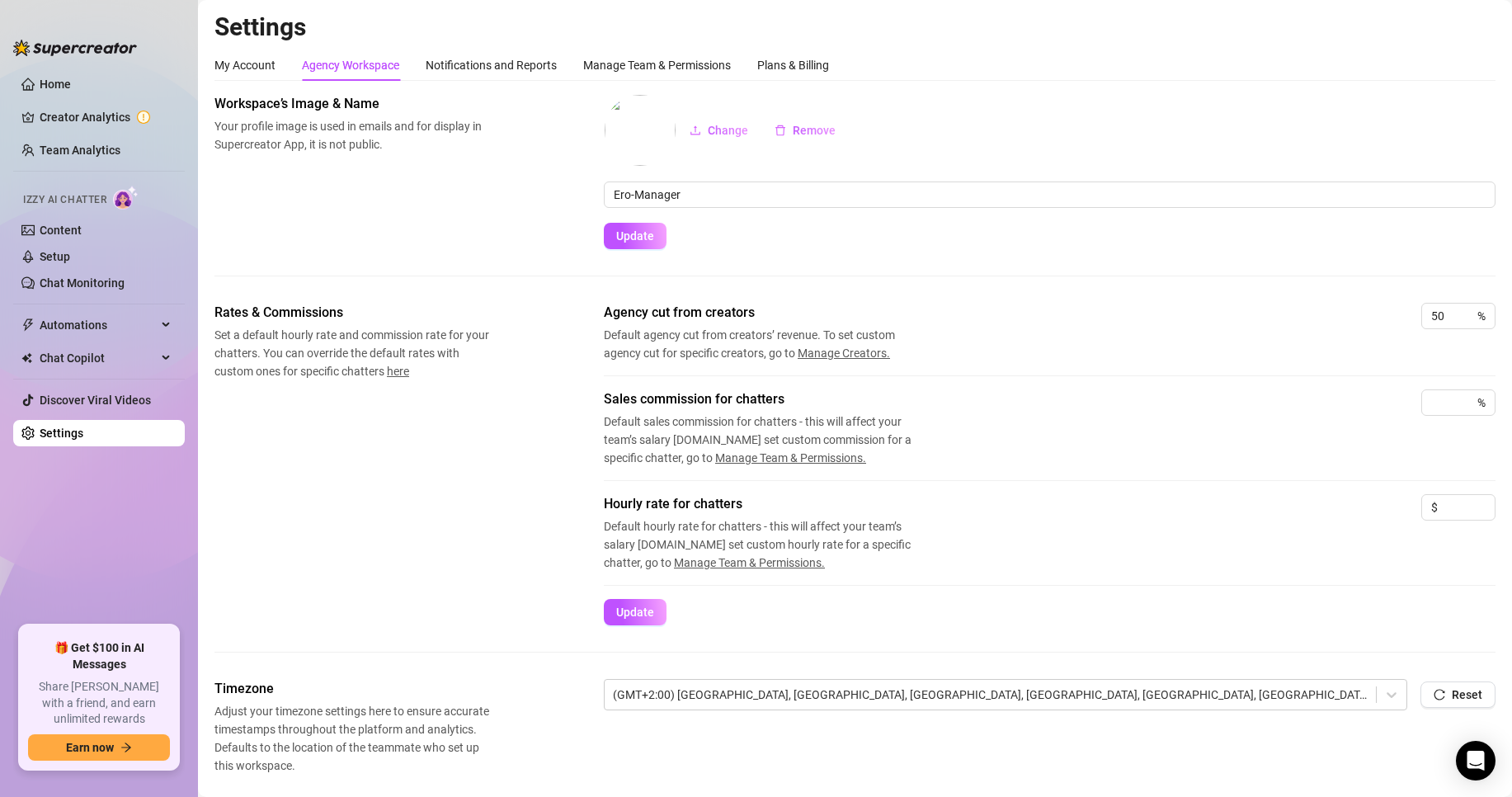
click at [657, 598] on div "Hourly rate for chatters Default hourly rate for chatters - this will affect yo…" at bounding box center [1050, 547] width 892 height 104
drag, startPoint x: 653, startPoint y: 616, endPoint x: 622, endPoint y: 611, distance: 31.4
click at [652, 616] on span "Update" at bounding box center [635, 612] width 38 height 13
click at [262, 59] on div "My Account" at bounding box center [244, 65] width 61 height 18
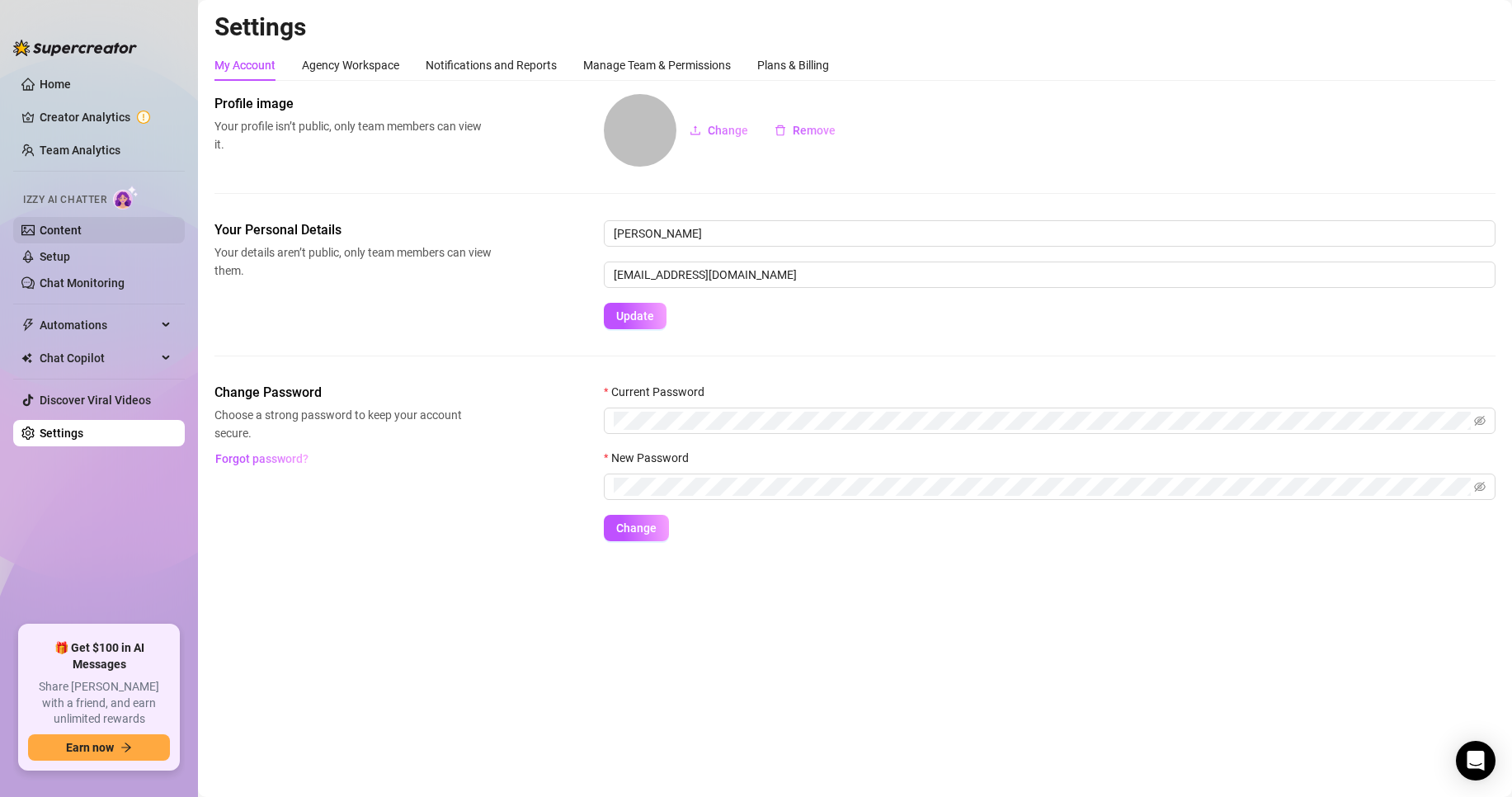
click at [81, 227] on link "Content" at bounding box center [61, 230] width 42 height 13
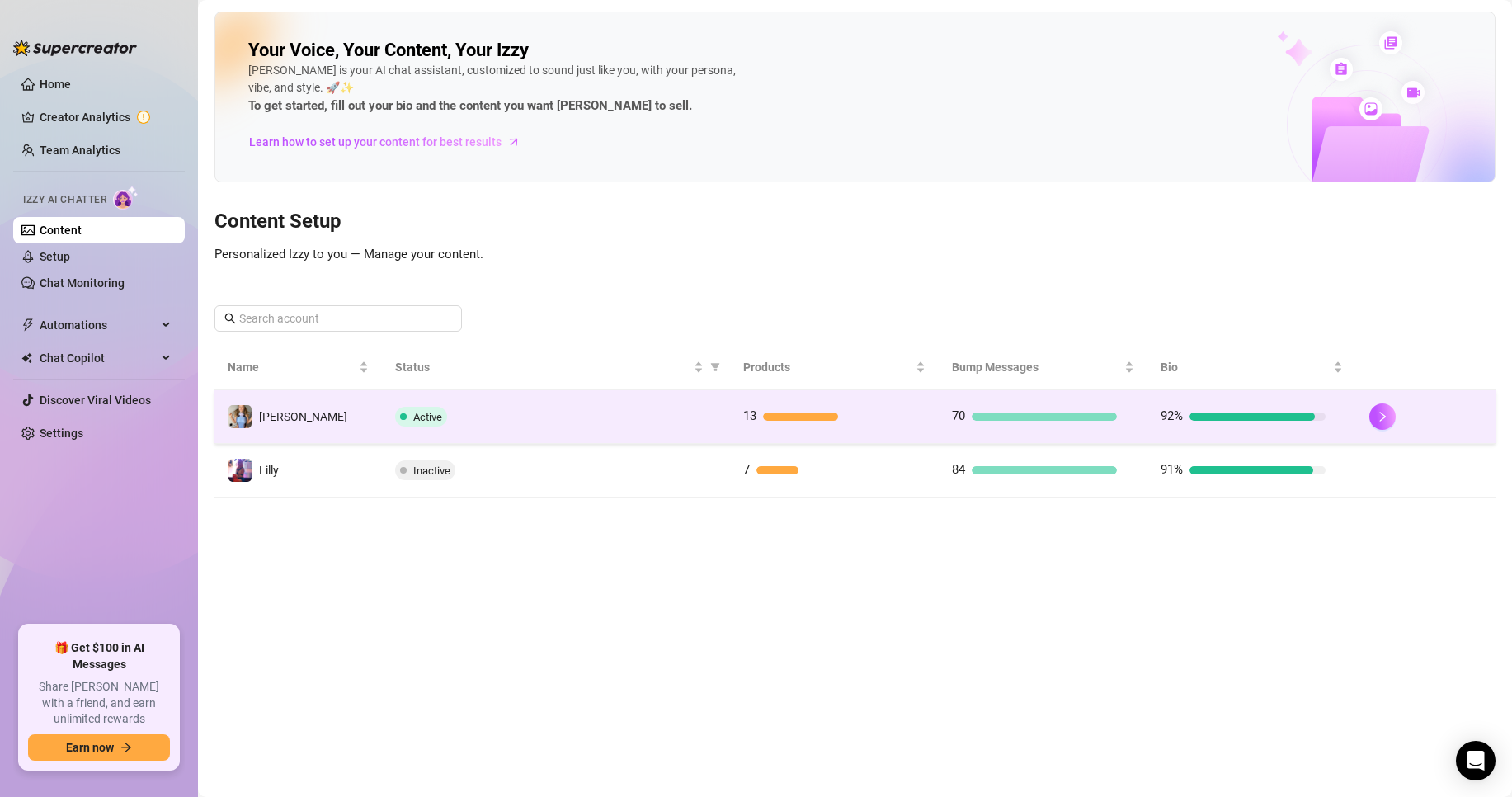
click at [1022, 428] on td "70" at bounding box center [1043, 417] width 209 height 54
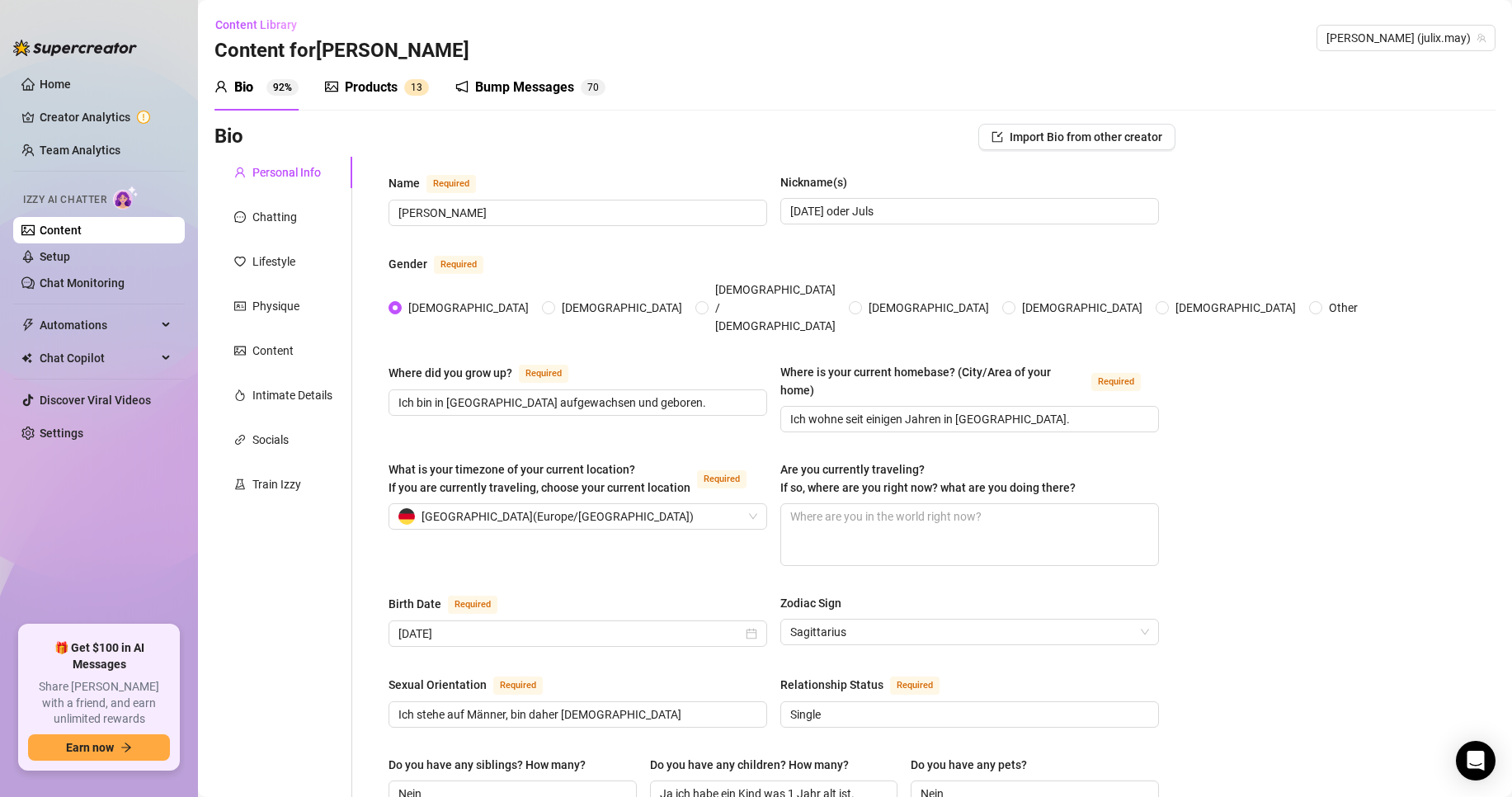
click at [538, 93] on div "Bump Messages" at bounding box center [525, 87] width 99 height 20
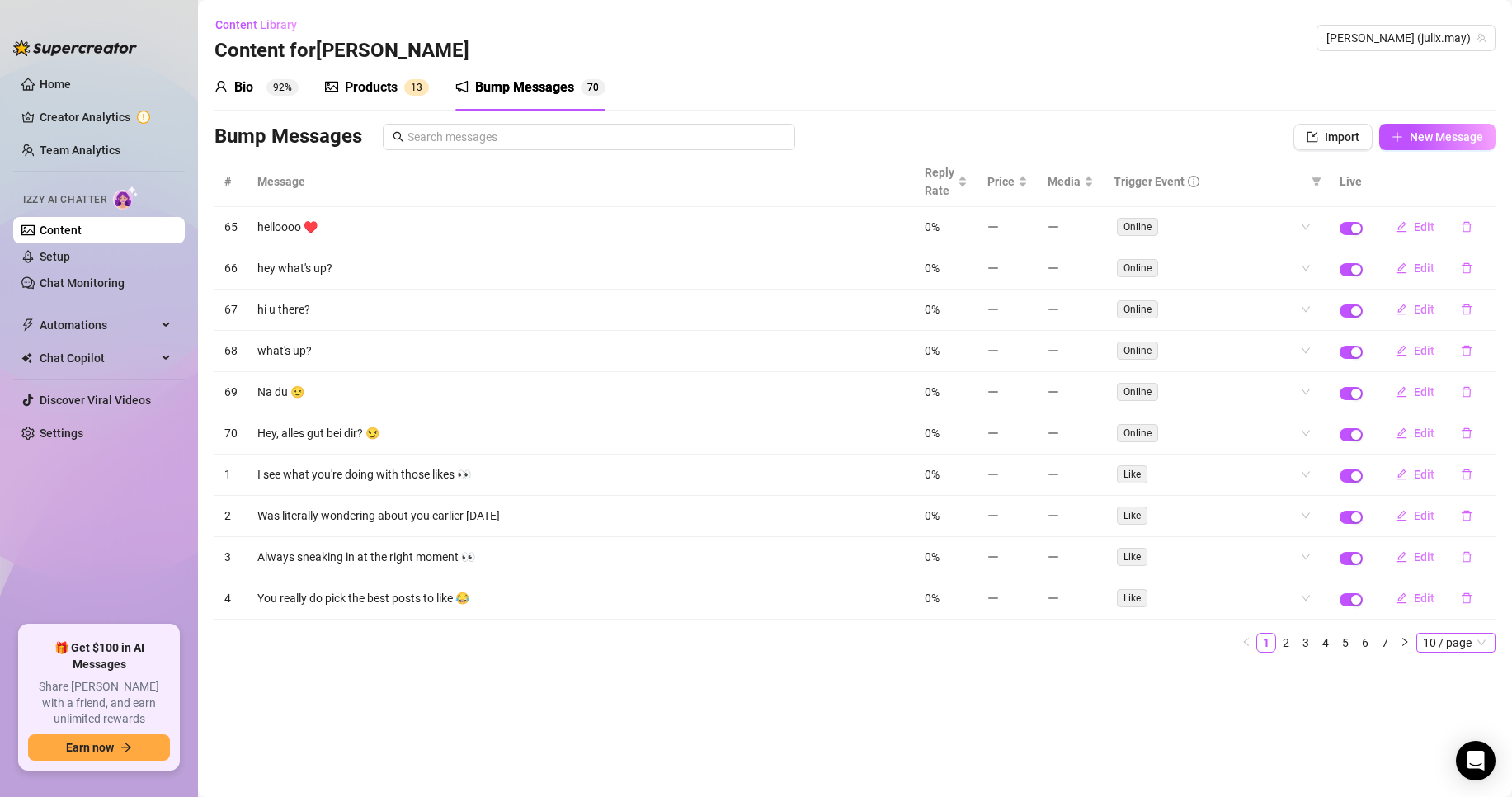
click at [1465, 648] on span "10 / page" at bounding box center [1456, 643] width 66 height 18
click at [1445, 748] on div "100 / page" at bounding box center [1457, 752] width 56 height 18
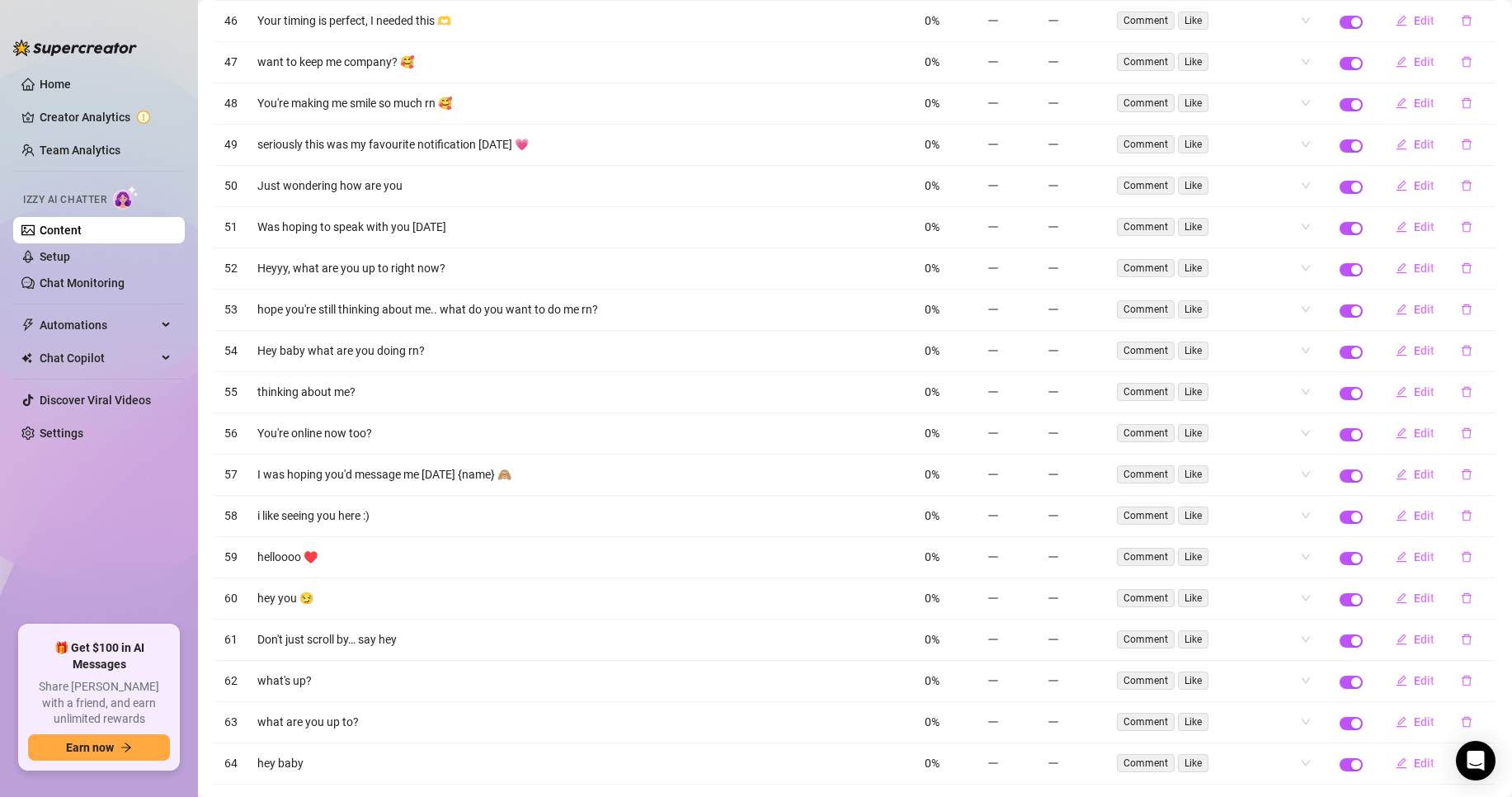
scroll to position [2348, 0]
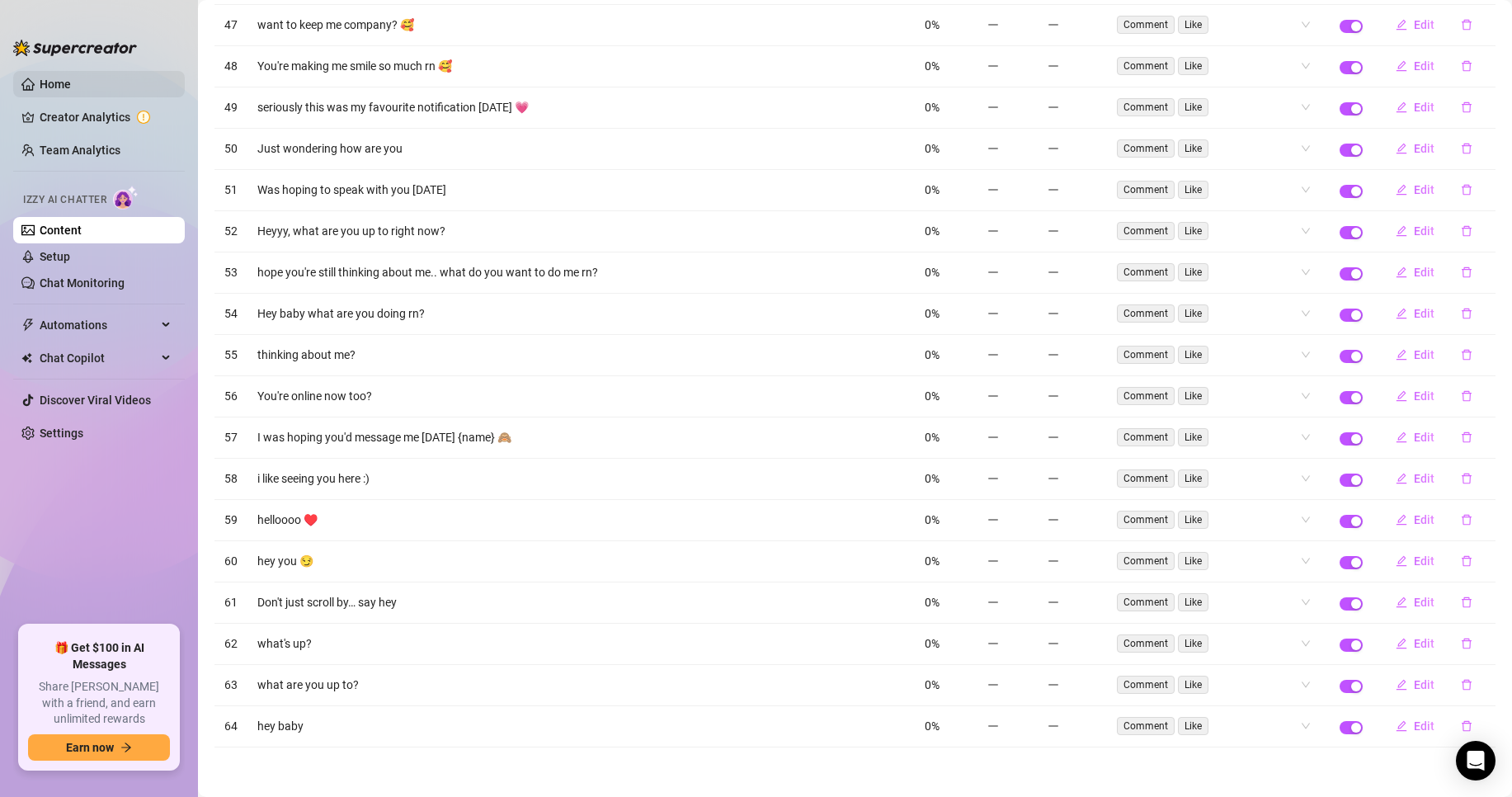
click at [71, 78] on link "Home" at bounding box center [56, 83] width 32 height 13
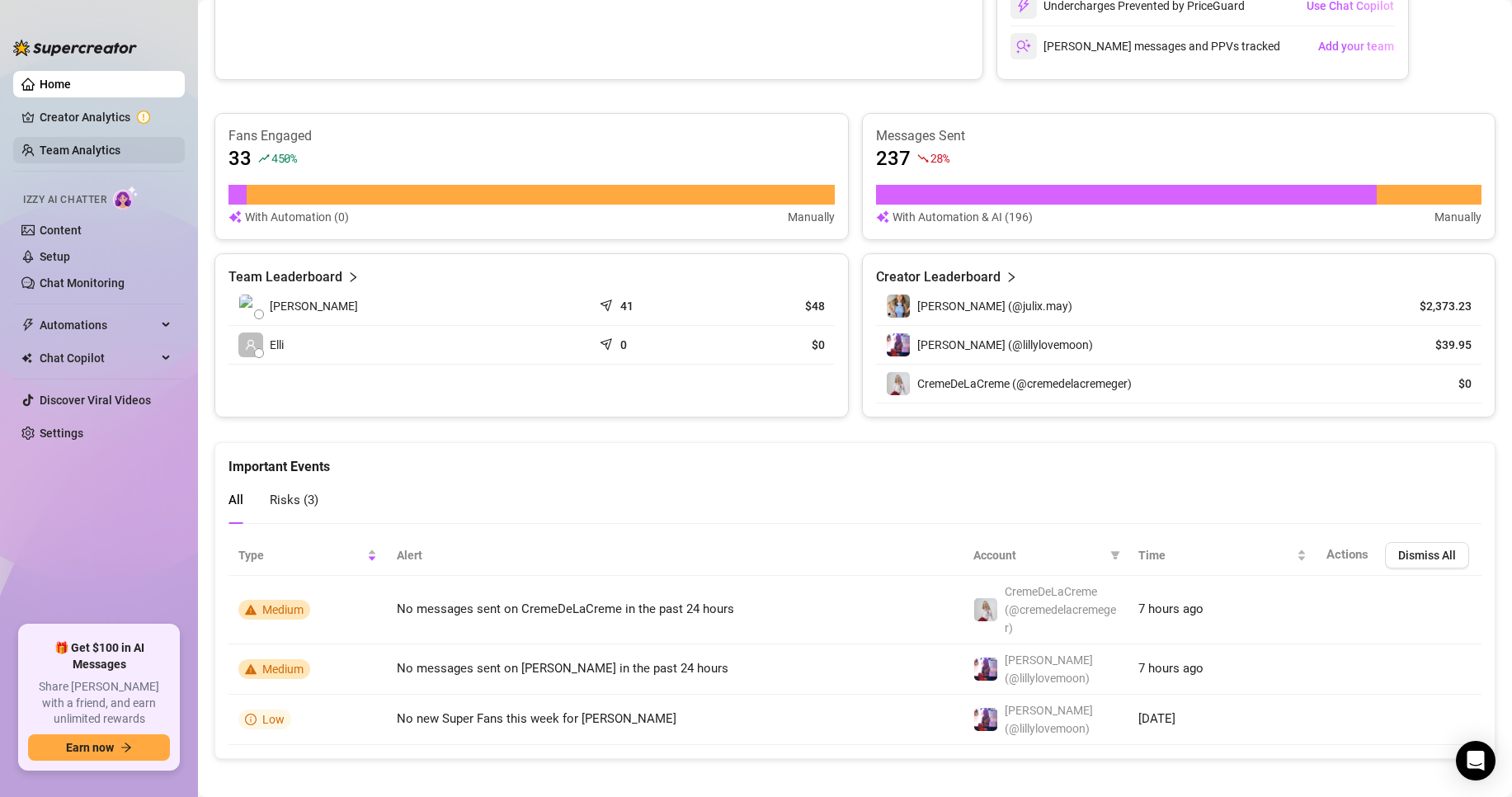
scroll to position [465, 0]
click at [120, 153] on link "Team Analytics" at bounding box center [79, 150] width 80 height 13
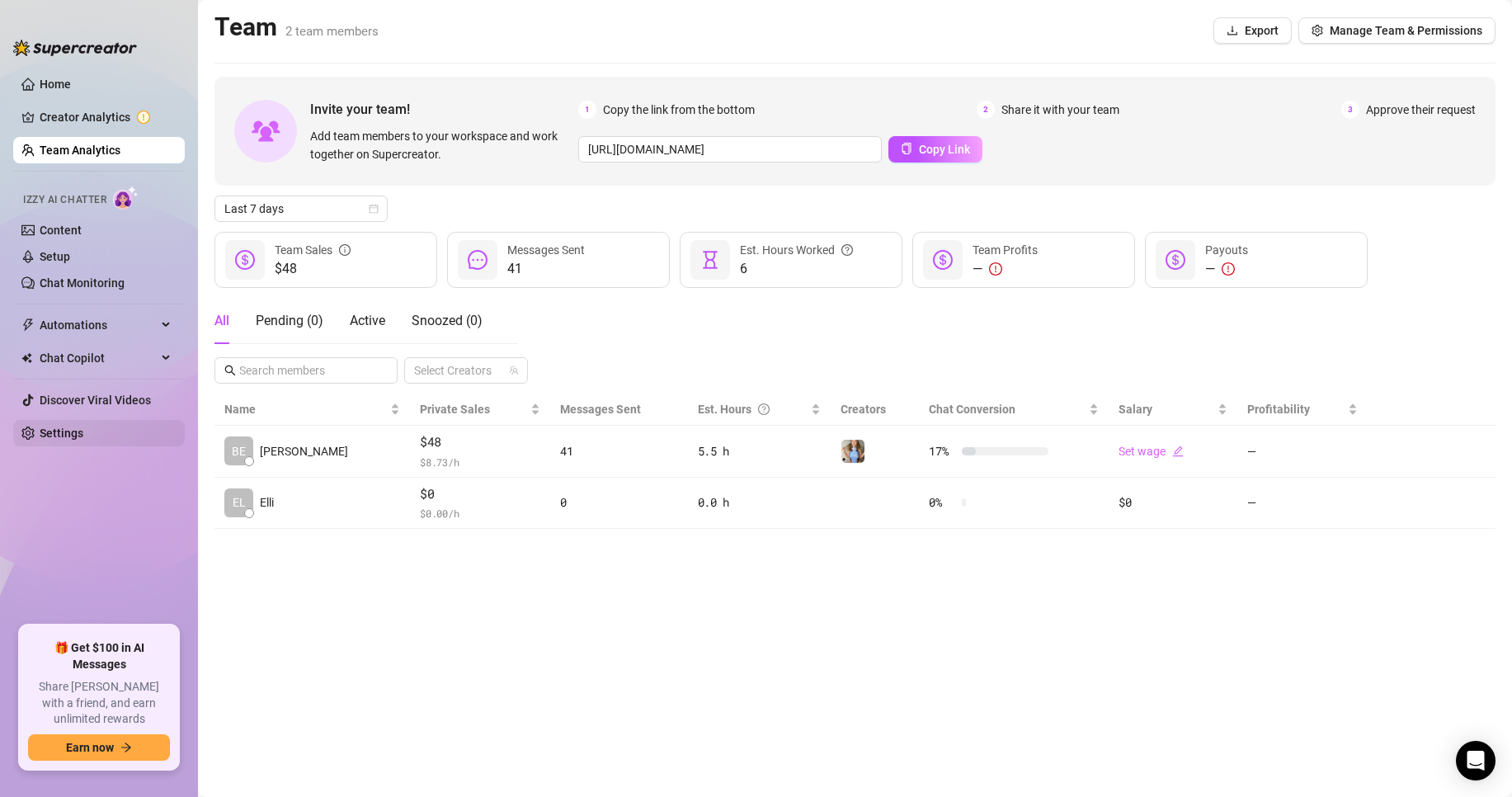
click at [83, 426] on link "Settings" at bounding box center [62, 432] width 44 height 13
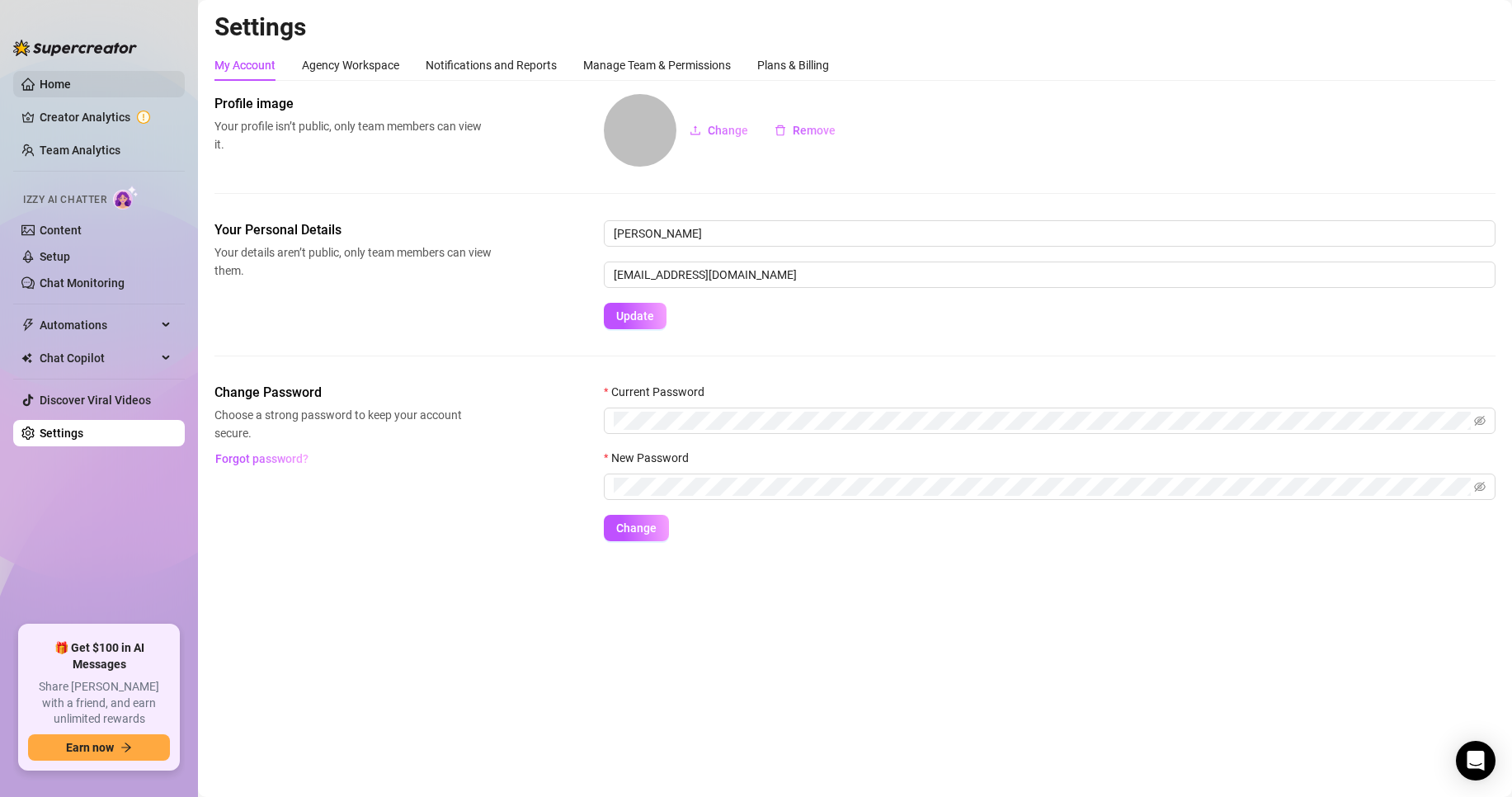
click at [71, 85] on link "Home" at bounding box center [56, 83] width 32 height 13
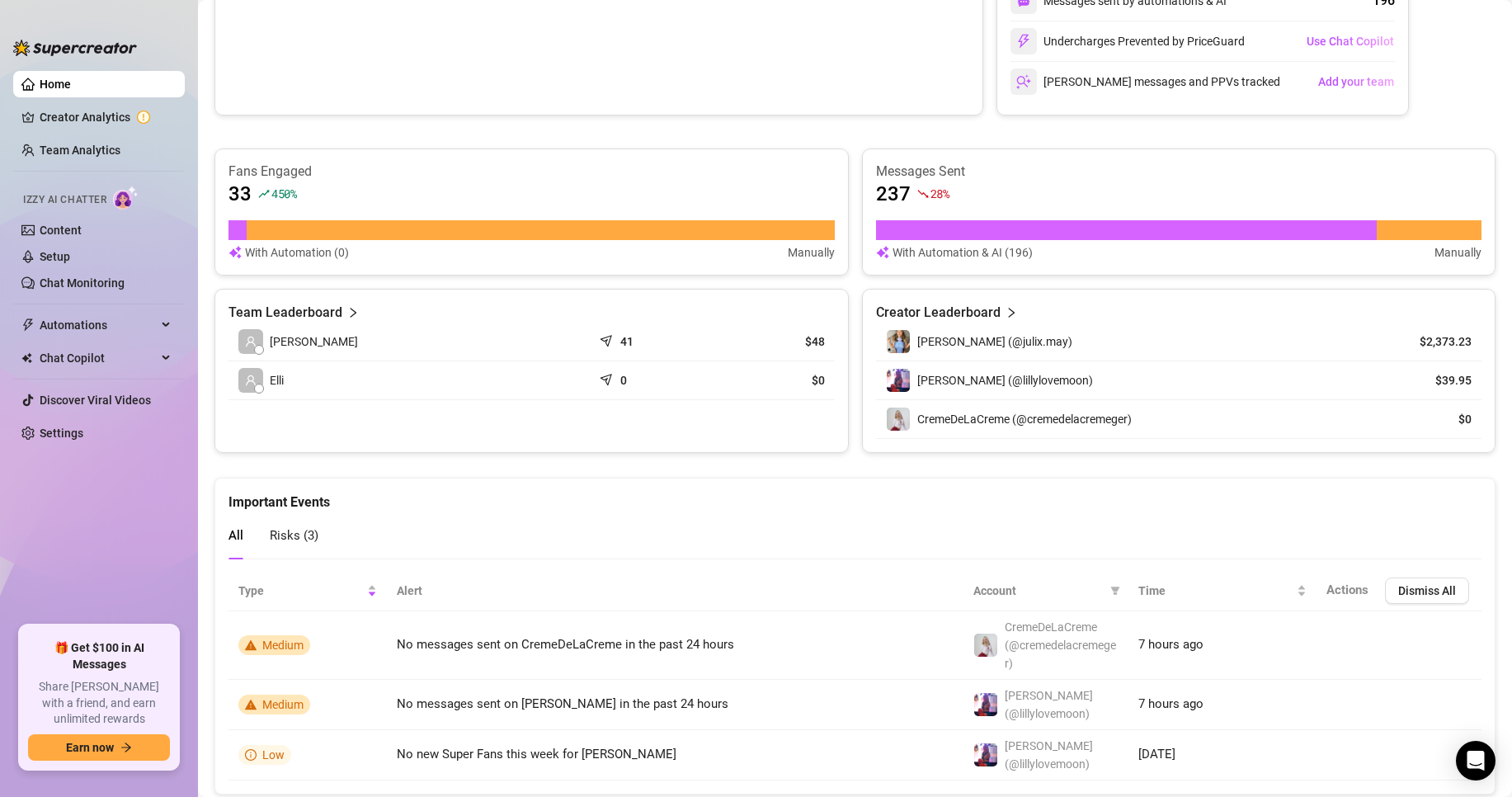
scroll to position [465, 0]
